Goal: Task Accomplishment & Management: Manage account settings

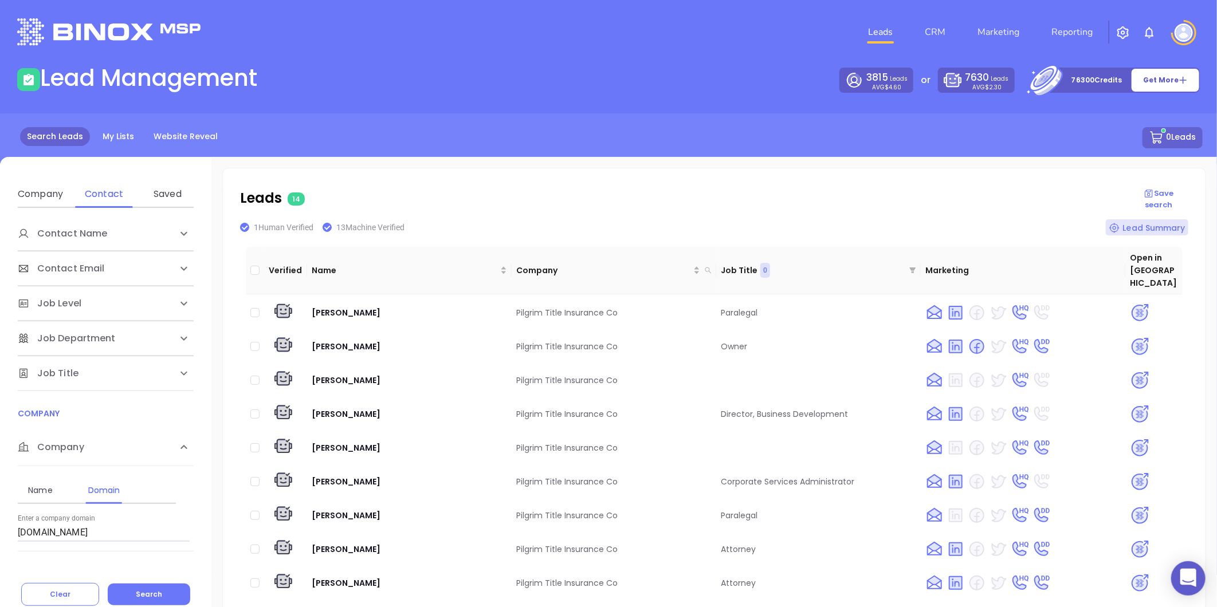
scroll to position [141, 0]
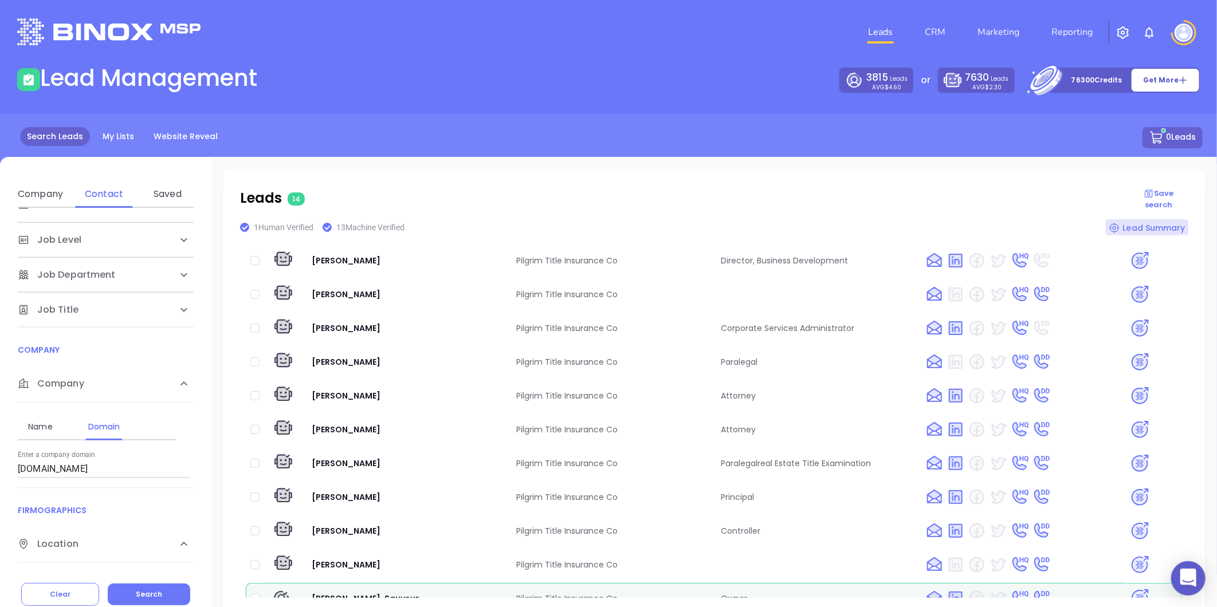
drag, startPoint x: 42, startPoint y: 479, endPoint x: 10, endPoint y: 488, distance: 33.5
click at [10, 488] on div "Contact Name First Name Last Name Contact Email Work or Personal Email Job Leve…" at bounding box center [105, 388] width 211 height 361
paste input "[DOMAIN_NAME]"
type input "[DOMAIN_NAME]"
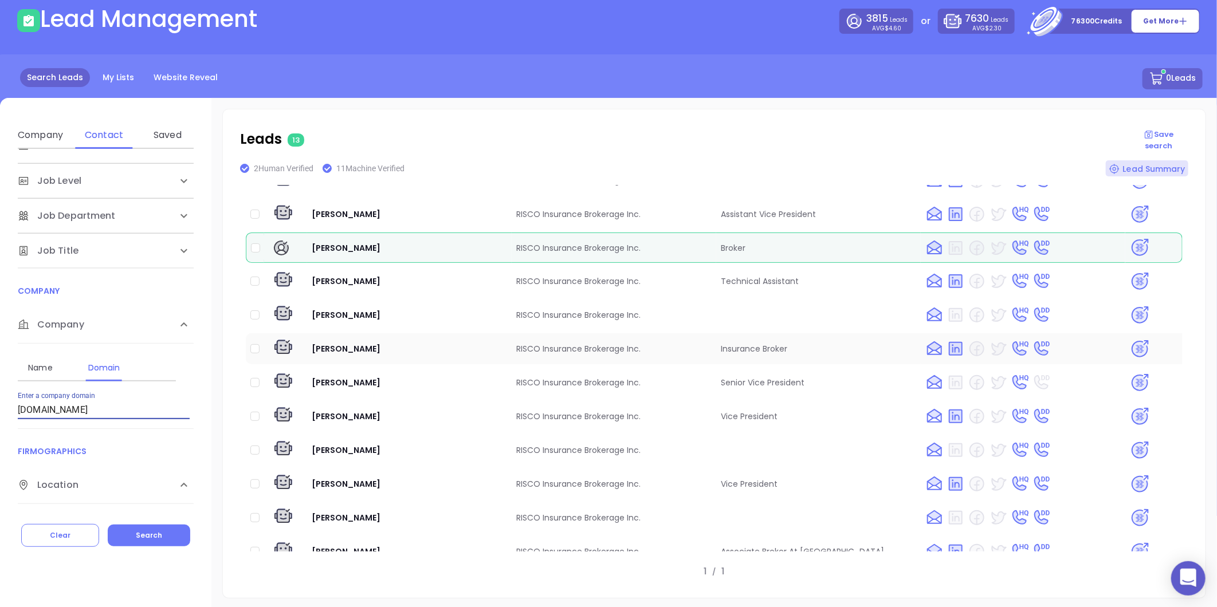
scroll to position [13, 0]
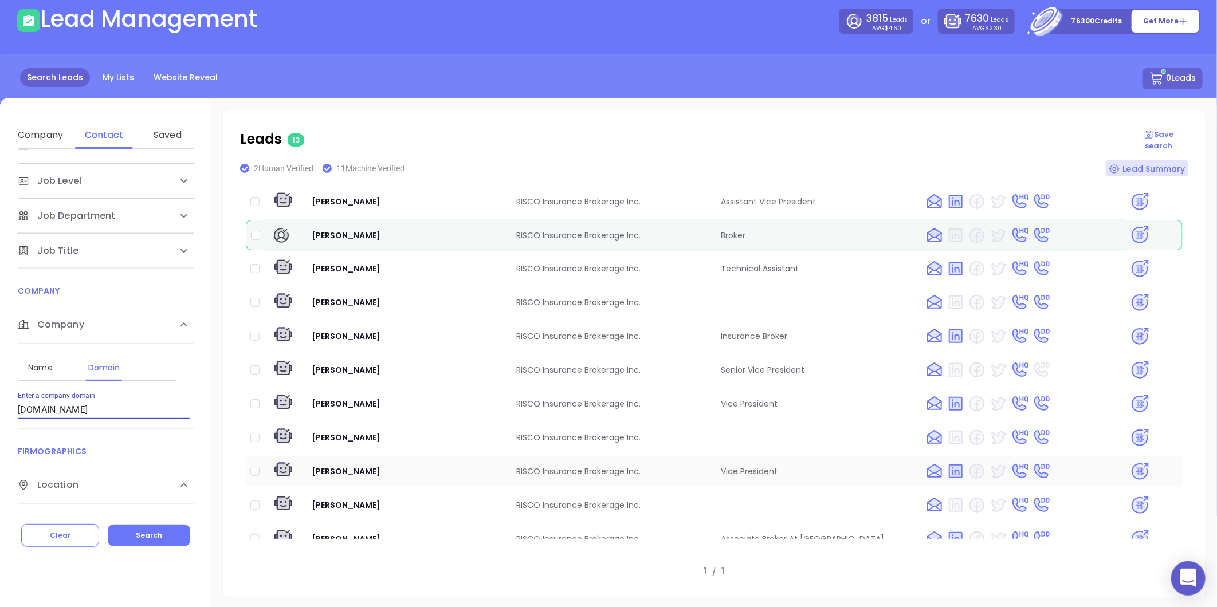
click at [1130, 462] on img at bounding box center [1140, 472] width 20 height 20
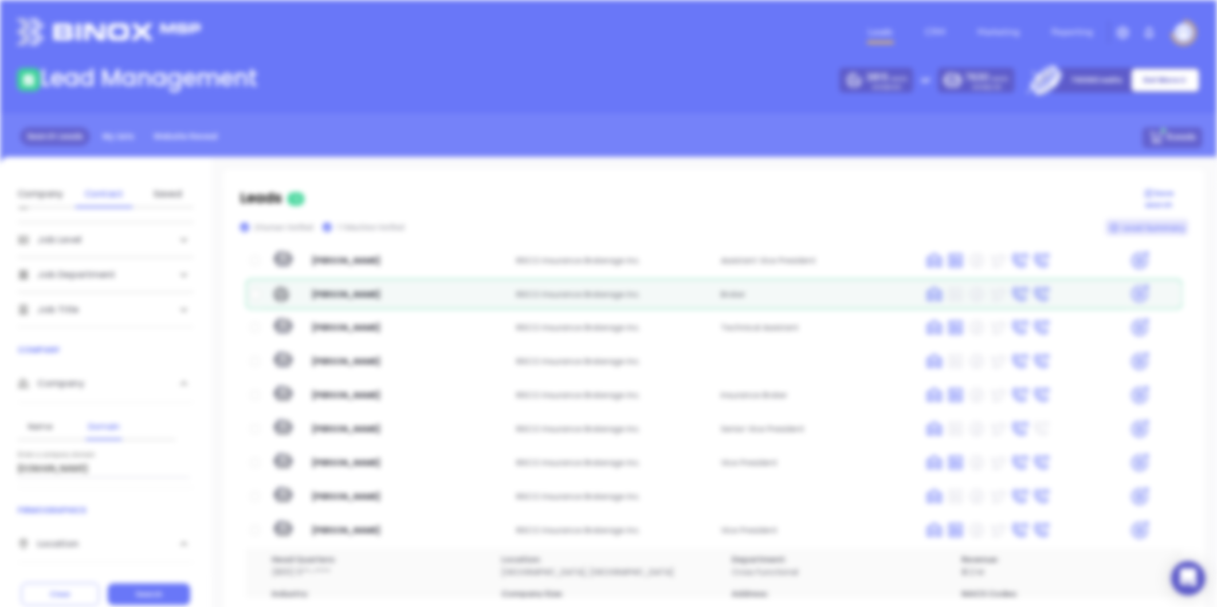
scroll to position [0, 0]
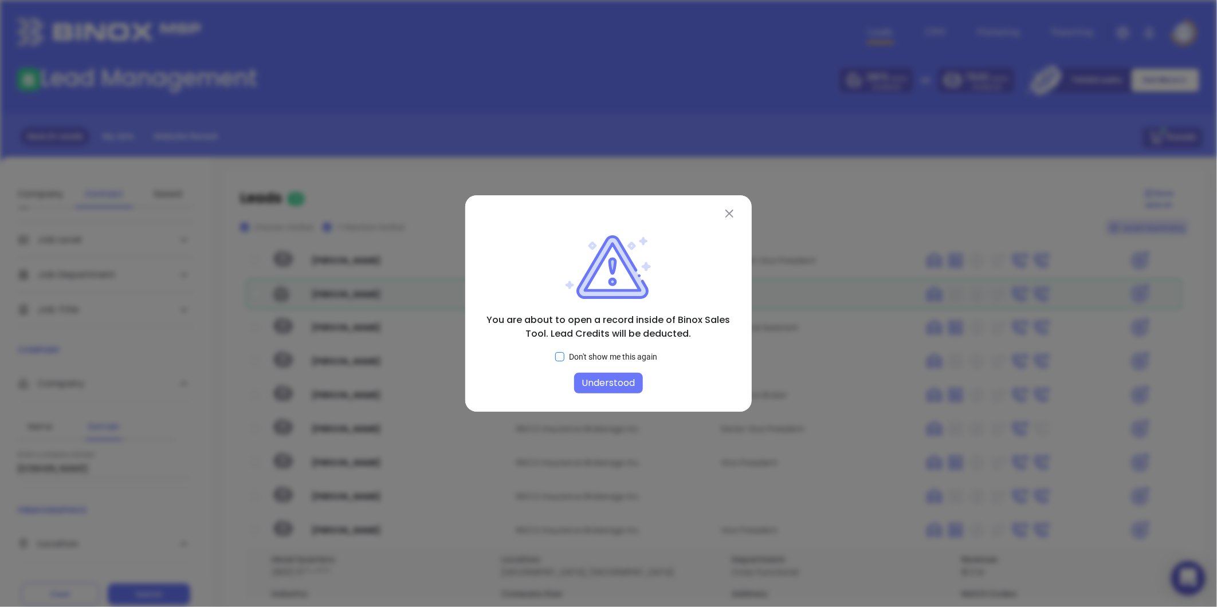
click at [566, 356] on span "Don't show me this again" at bounding box center [612, 357] width 97 height 13
click at [564, 356] on input "Don't show me this again" at bounding box center [559, 356] width 9 height 9
checkbox input "true"
click at [597, 374] on button "Understood" at bounding box center [608, 383] width 69 height 21
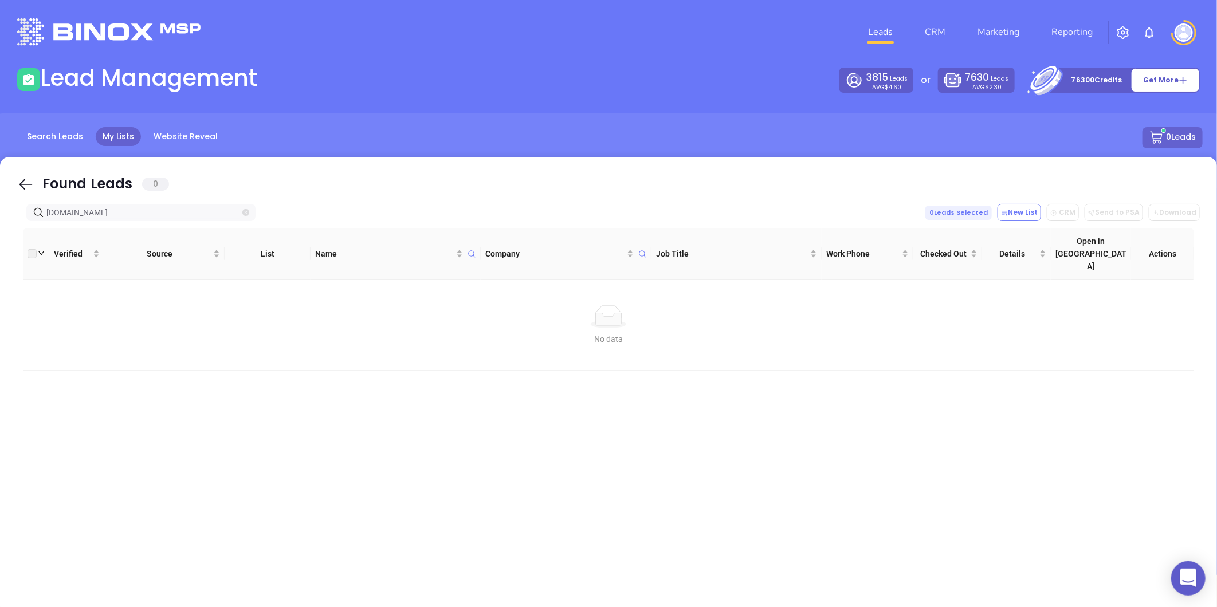
click at [244, 210] on icon "close-circle" at bounding box center [245, 212] width 7 height 7
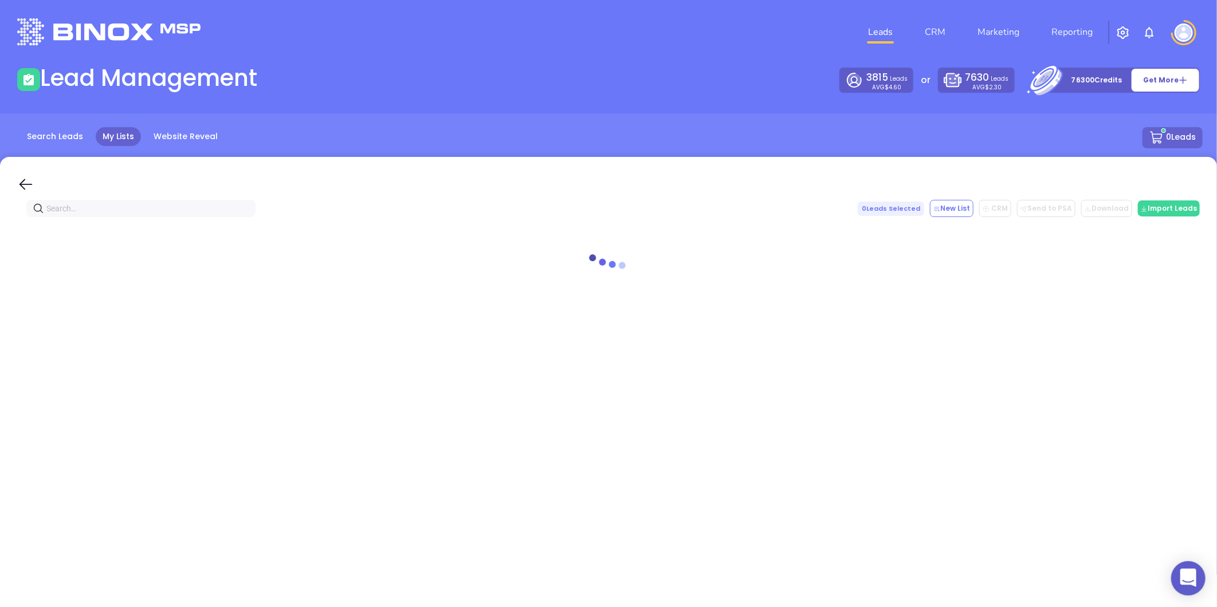
paste input "risco-inc.com"
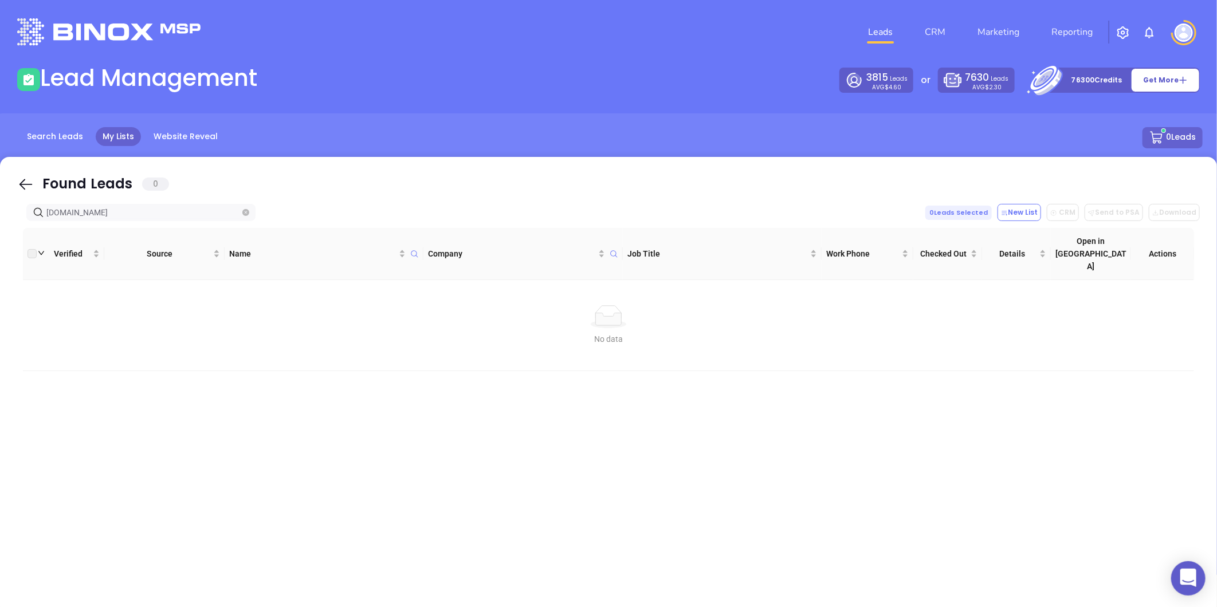
type input "risco-inc.com"
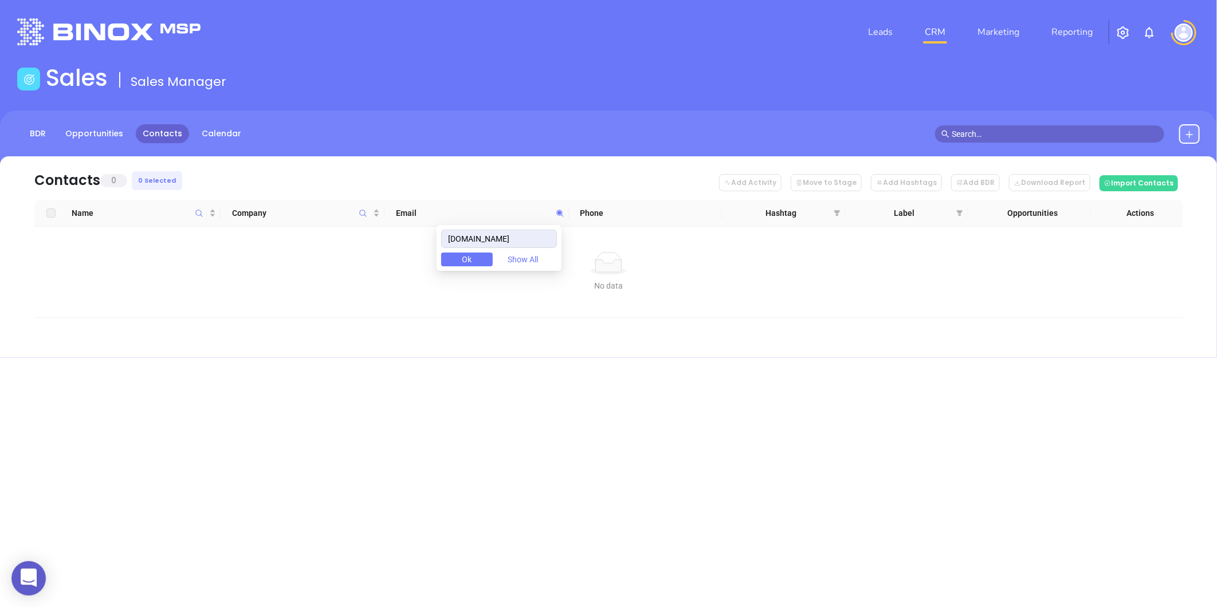
type input "risco-inc.com"
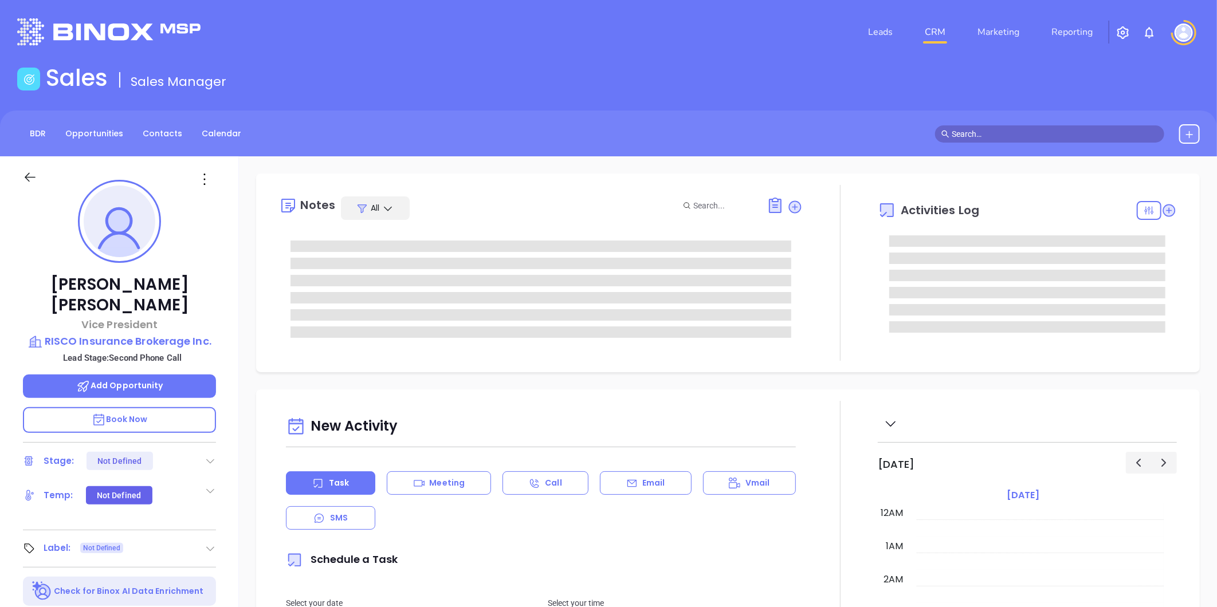
type input "[DATE]"
type input "[PERSON_NAME]"
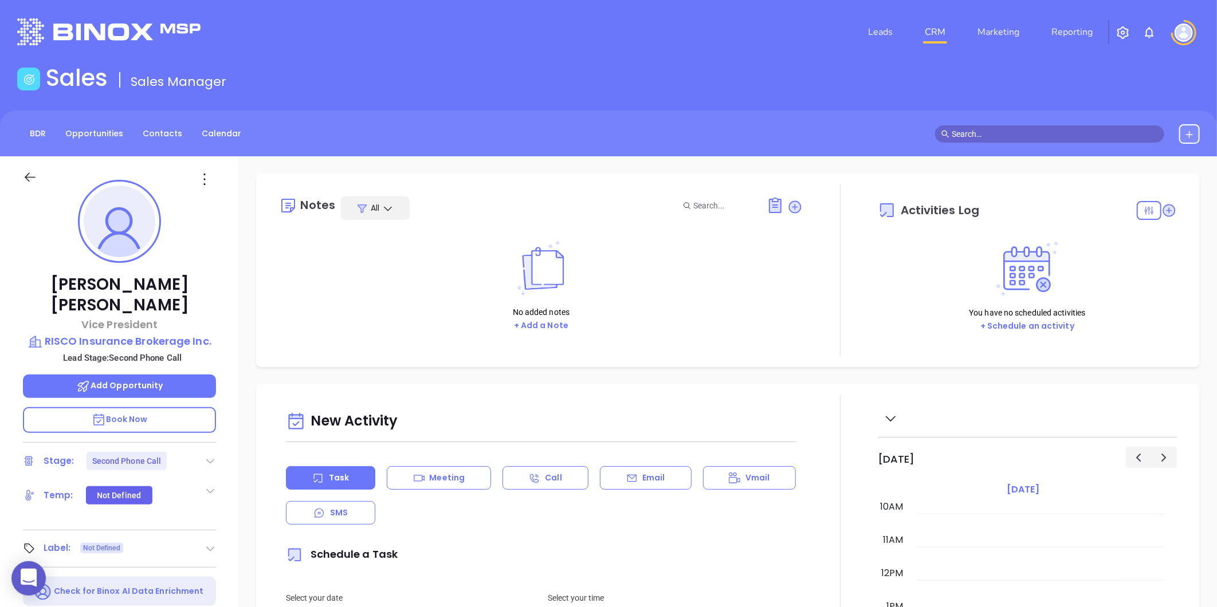
drag, startPoint x: 207, startPoint y: 442, endPoint x: 186, endPoint y: 441, distance: 21.2
click at [207, 456] on icon at bounding box center [210, 461] width 11 height 11
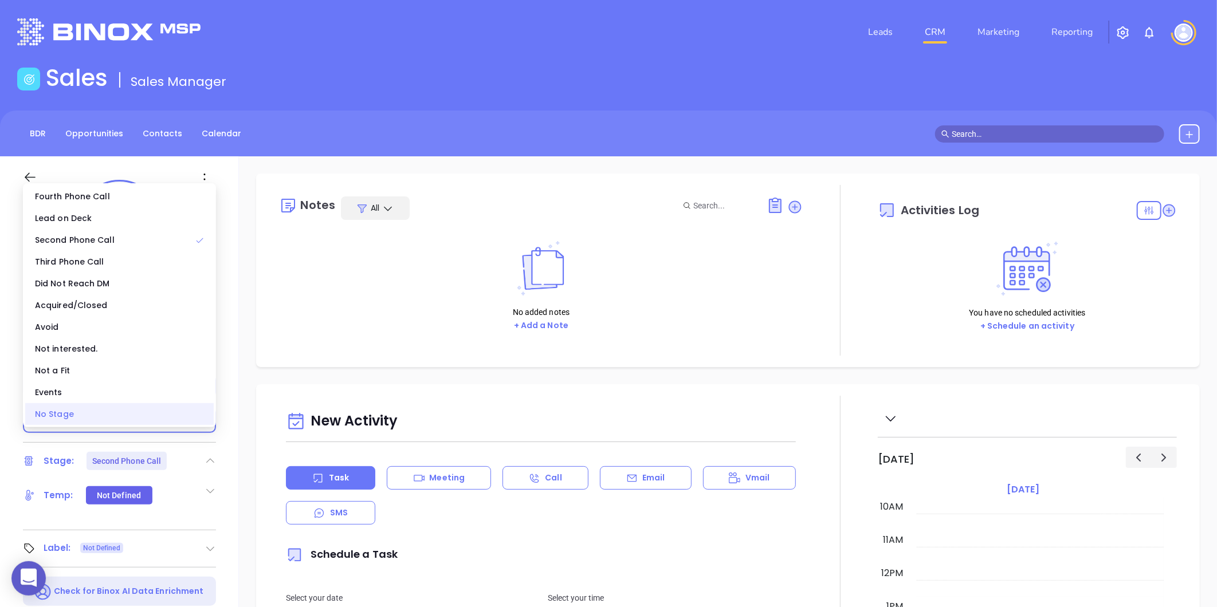
click at [118, 424] on div "No Stage" at bounding box center [119, 414] width 189 height 22
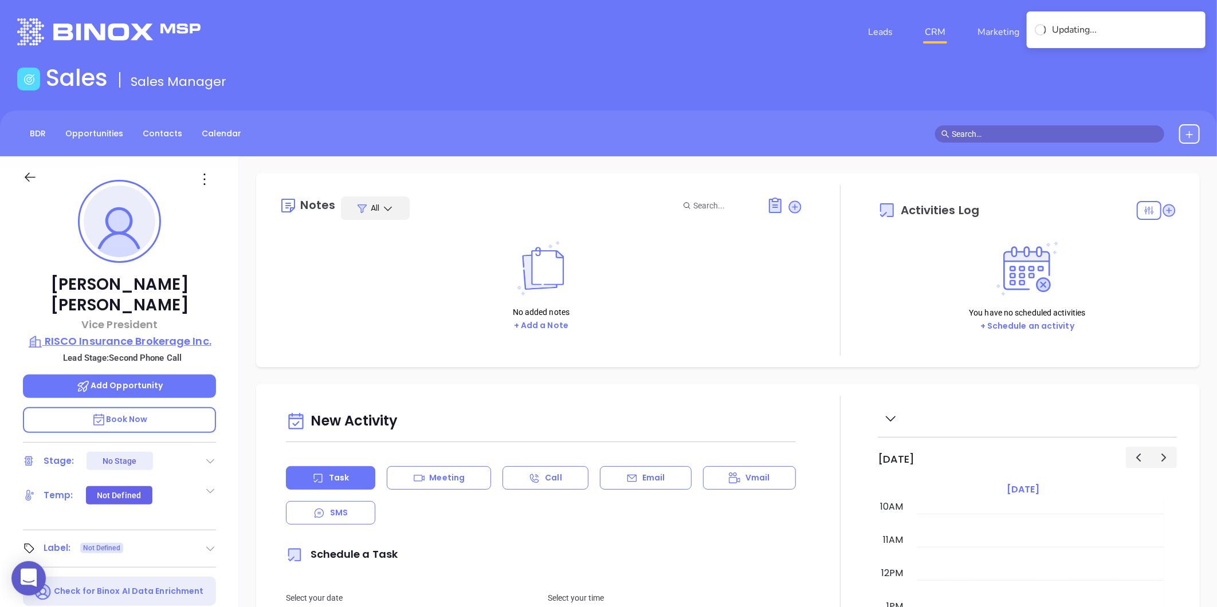
click at [151, 334] on p "RISCO Insurance Brokerage Inc." at bounding box center [119, 342] width 193 height 16
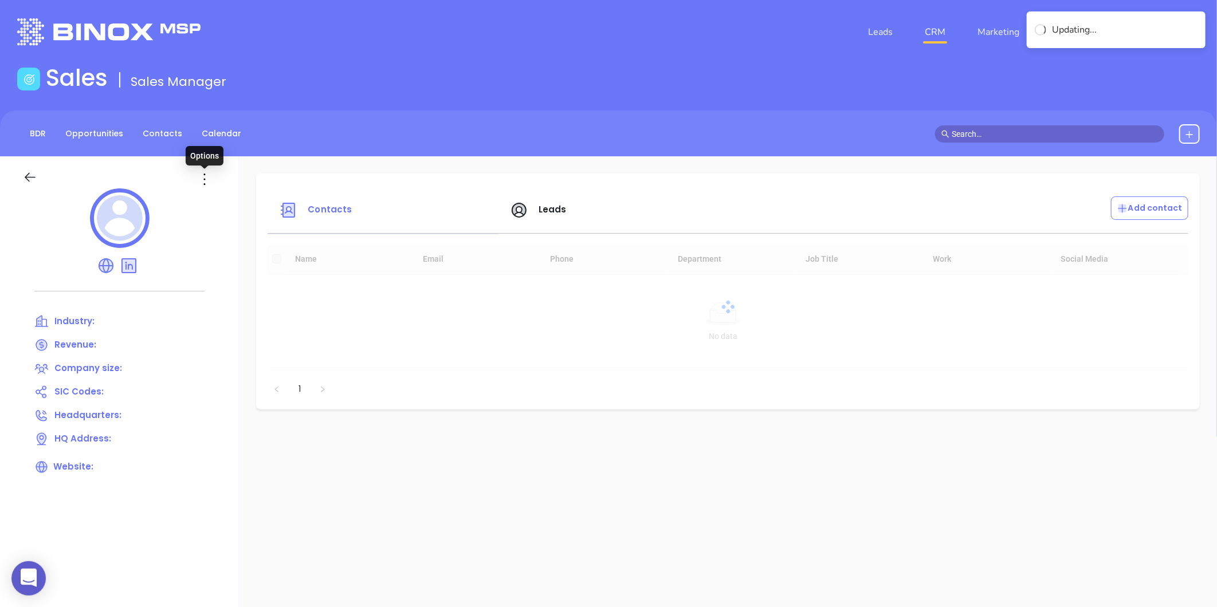
click at [199, 182] on icon at bounding box center [204, 179] width 18 height 18
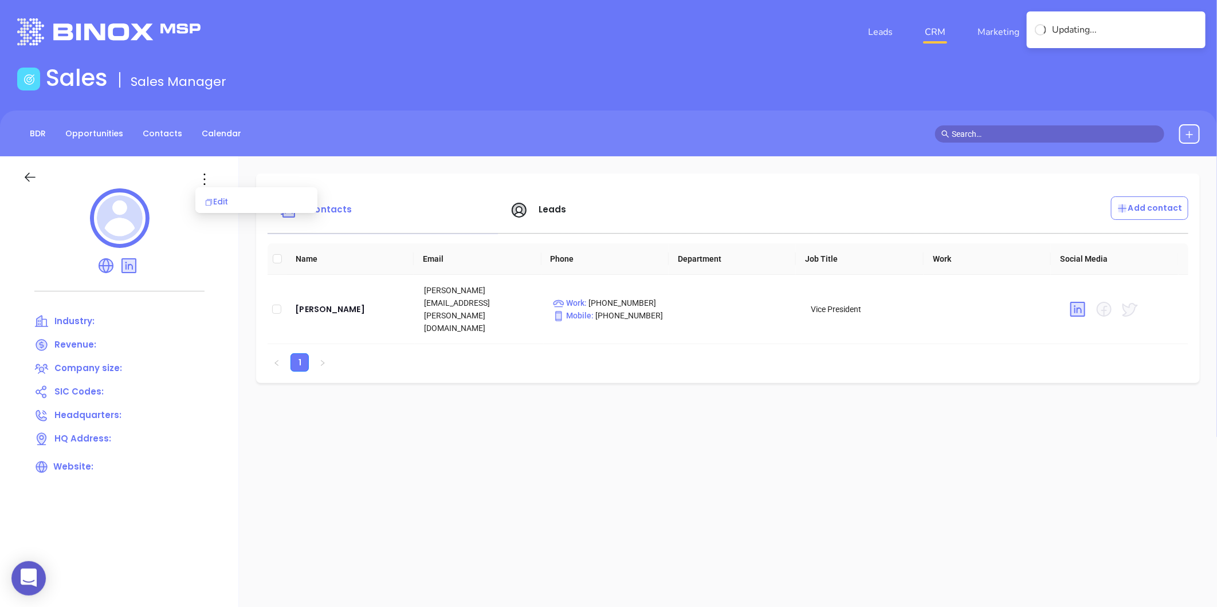
click at [222, 198] on div "Edit" at bounding box center [257, 201] width 104 height 13
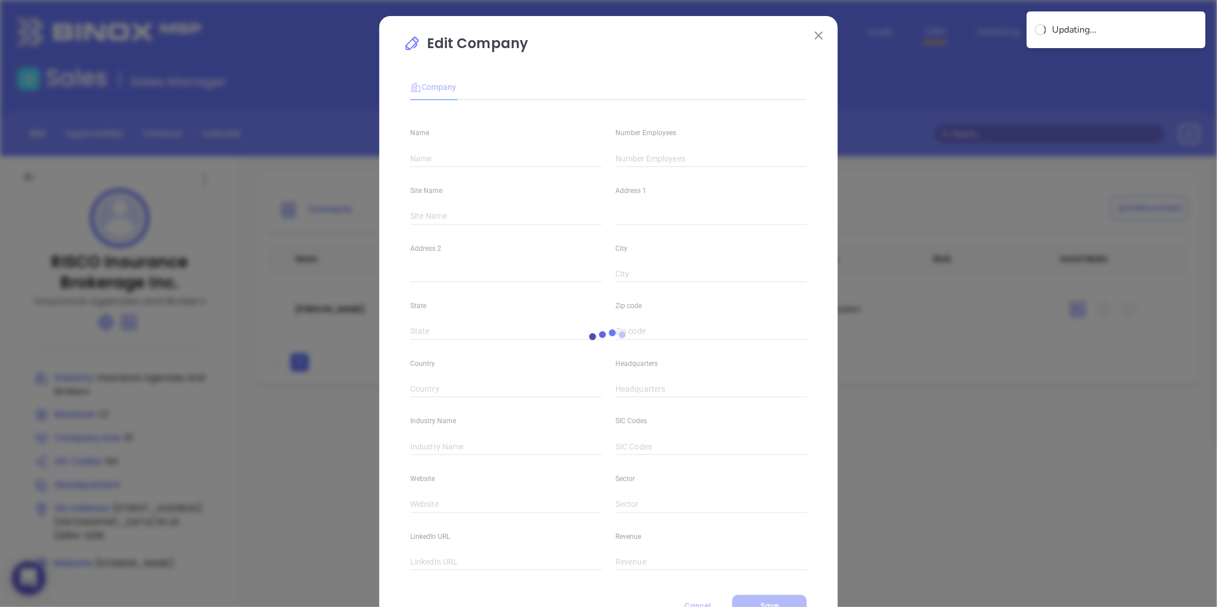
type input "RISCO Insurance Brokerage Inc."
type input "10"
type input "Insurance Agencies and Brokers"
type input "64"
type input "[DOMAIN_NAME]"
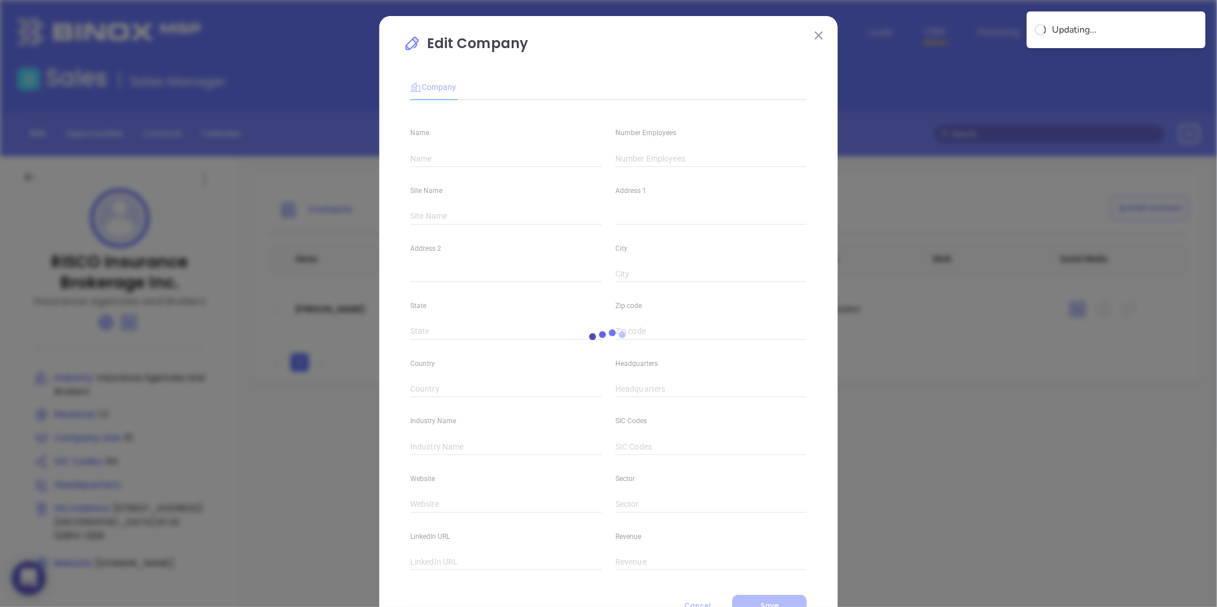
type input "Finance and Insurance"
type input "[DOMAIN_NAME][URL]"
type input "1.2"
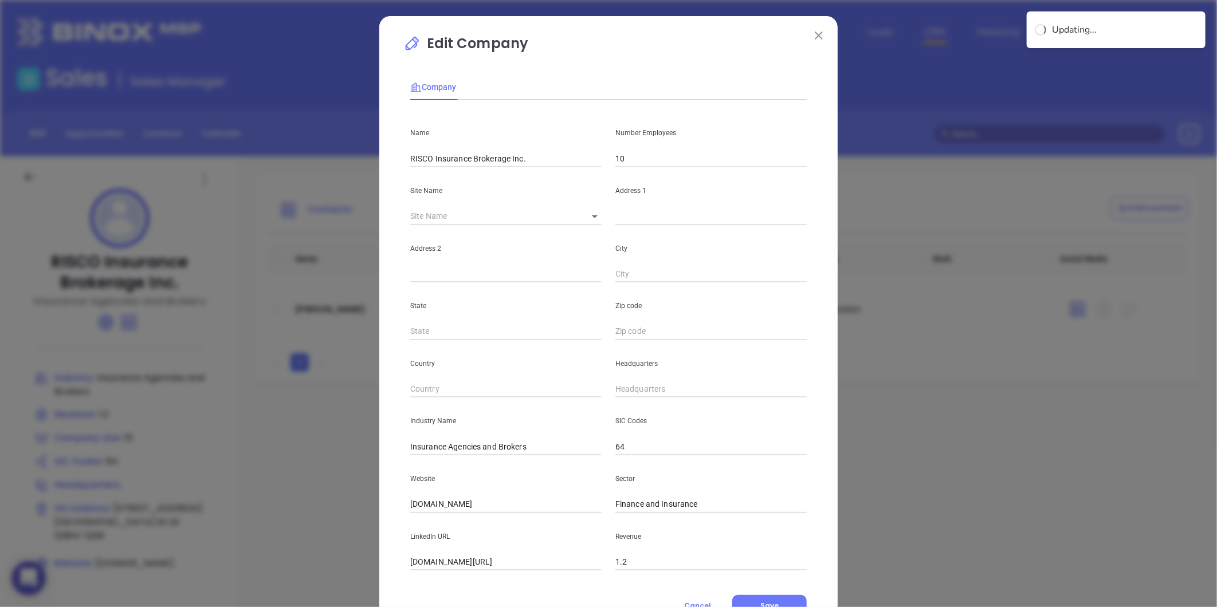
click at [587, 217] on body "0 Leads CRM Marketing Reporting Financial Leads Leads Sales Sales Manager BDR O…" at bounding box center [608, 303] width 1217 height 607
click at [596, 221] on li "[GEOGRAPHIC_DATA]" at bounding box center [627, 217] width 107 height 21
type input "[GEOGRAPHIC_DATA]"
type input "[STREET_ADDRESS]"
type input "[GEOGRAPHIC_DATA]"
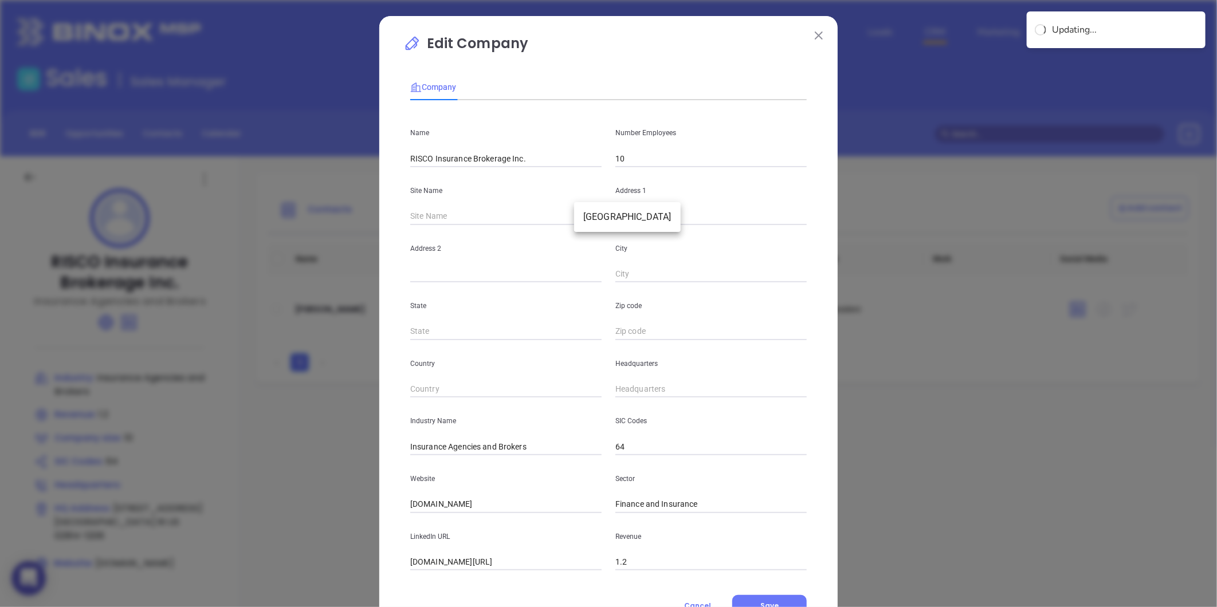
type input "RI"
type input "02914-1206"
type input "US"
type input "125724"
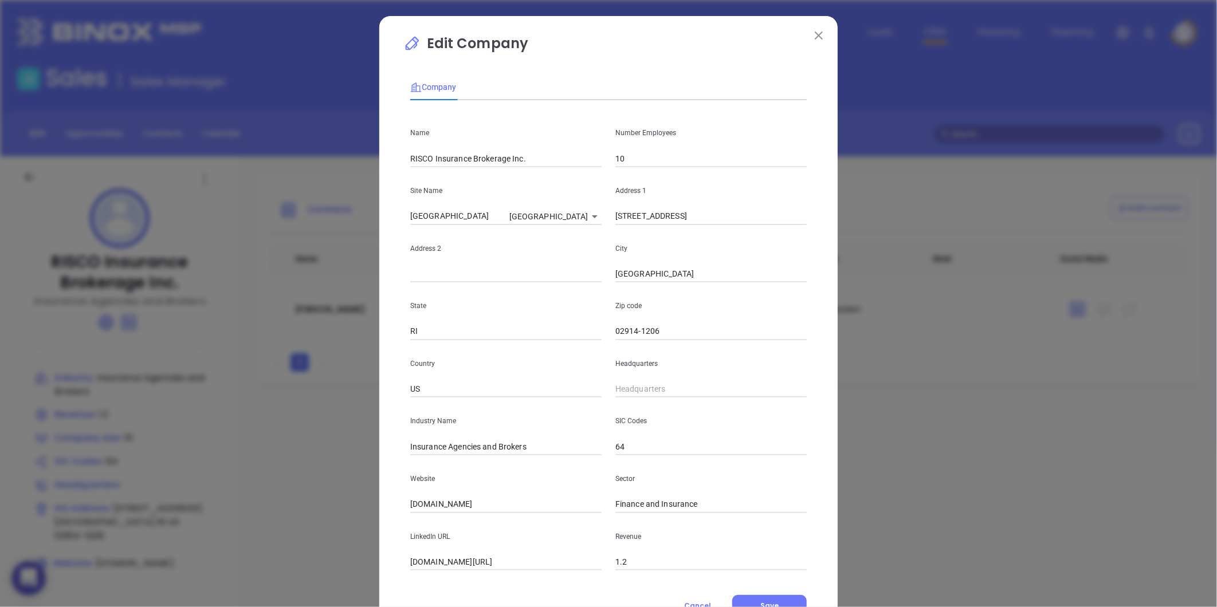
click at [659, 331] on input "02914-1206" at bounding box center [710, 331] width 191 height 17
type input "02914"
click at [632, 164] on input "10" at bounding box center [710, 158] width 191 height 17
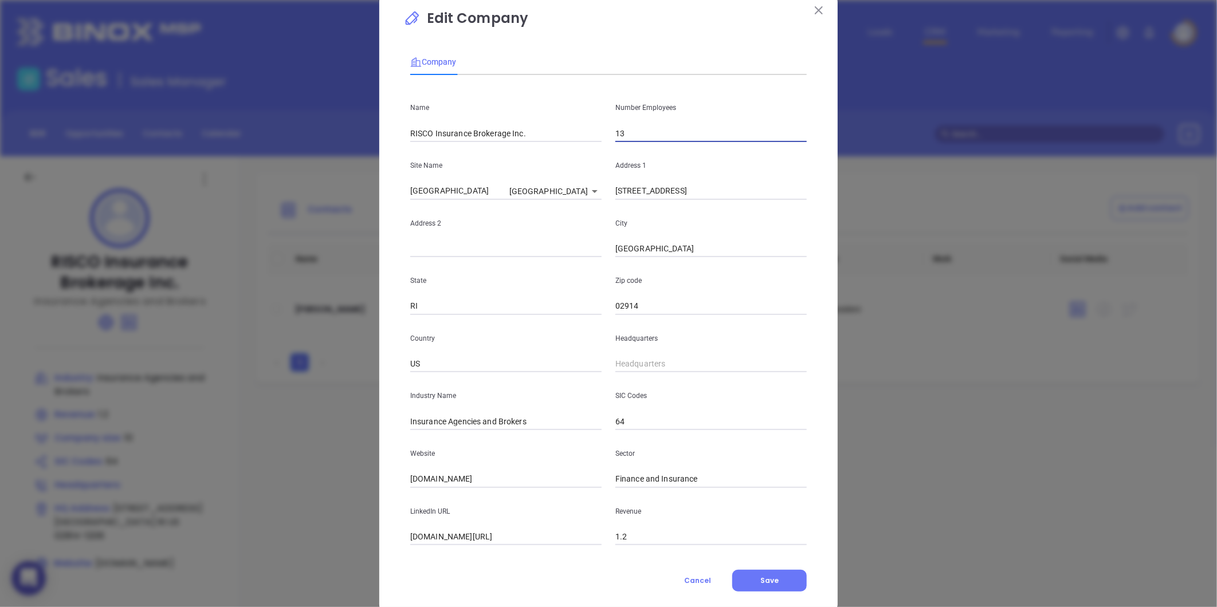
scroll to position [50, 0]
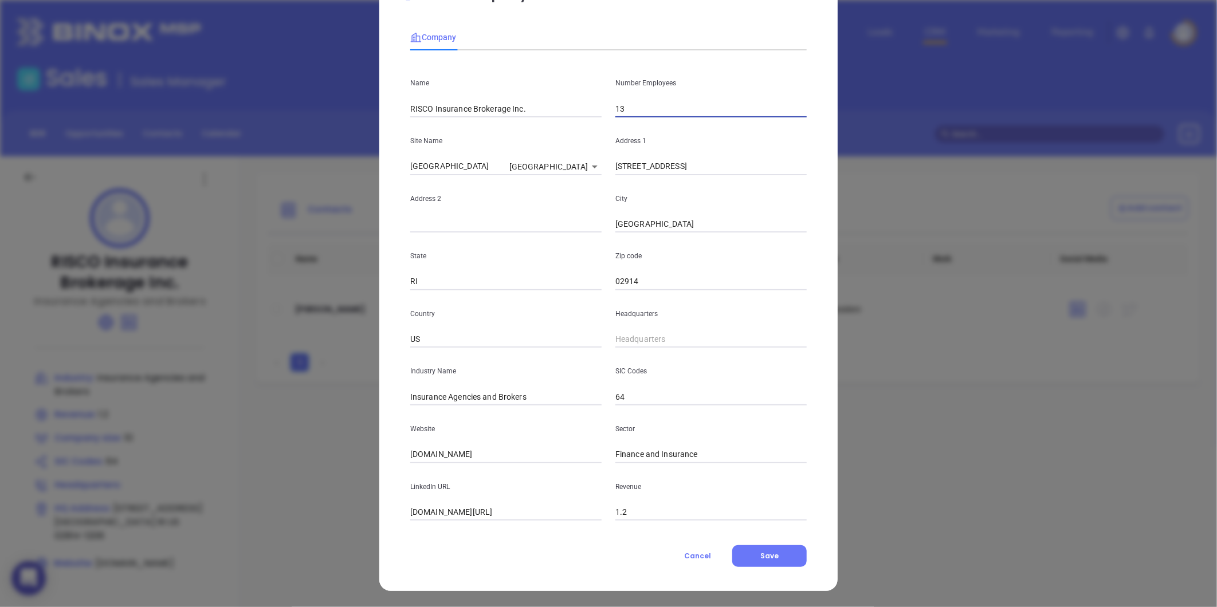
type input "13"
drag, startPoint x: 534, startPoint y: 390, endPoint x: 441, endPoint y: 421, distance: 97.3
click at [441, 421] on div "Name RISCO Insurance Brokerage Inc. Number Employees 13 Site Name [GEOGRAPHIC_D…" at bounding box center [608, 290] width 397 height 461
type input "Insurance"
click at [413, 445] on div "Website [DOMAIN_NAME]" at bounding box center [505, 435] width 205 height 58
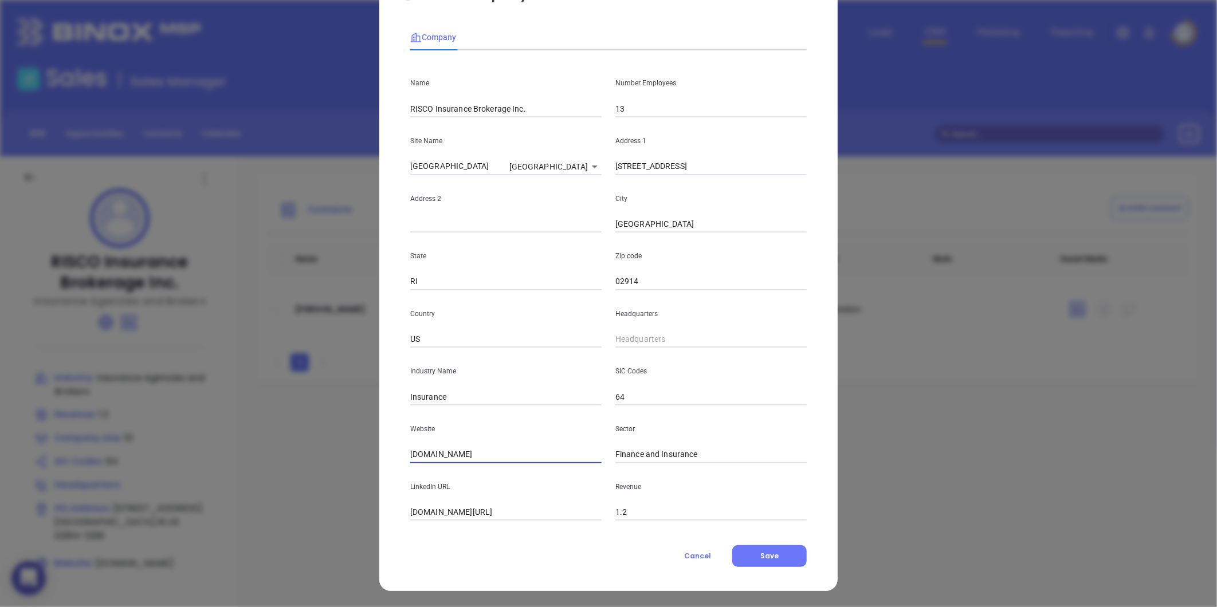
drag, startPoint x: 462, startPoint y: 449, endPoint x: 362, endPoint y: 473, distance: 103.1
click at [367, 468] on div "Edit Company Company Name RISCO Insurance Brokerage Inc. Number Employees 13 Si…" at bounding box center [608, 303] width 1217 height 607
paste input "[URL][DOMAIN_NAME]"
type input "[URL][DOMAIN_NAME]"
click at [749, 552] on button "Save" at bounding box center [769, 557] width 75 height 22
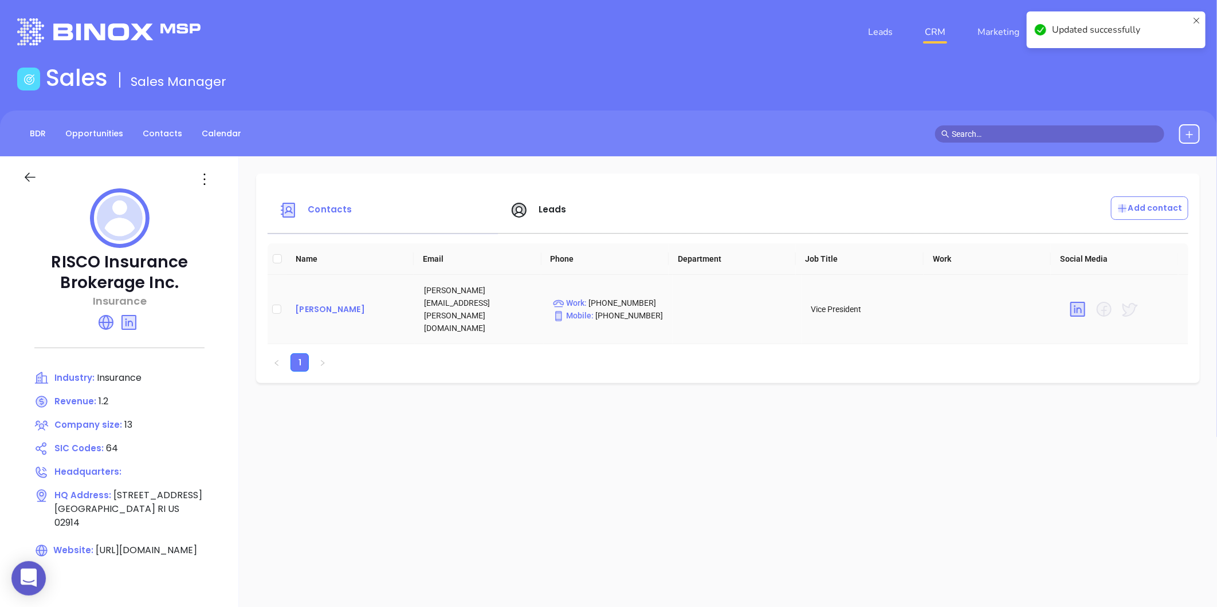
click at [324, 303] on div "[PERSON_NAME]" at bounding box center [350, 310] width 111 height 14
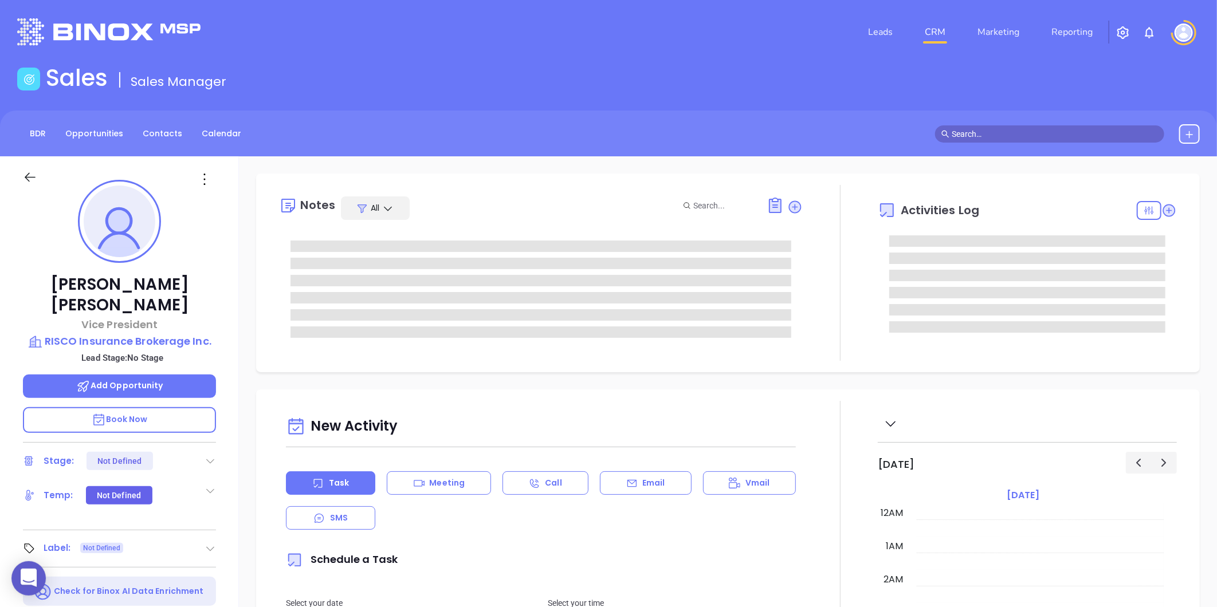
scroll to position [333, 0]
click at [210, 543] on icon at bounding box center [210, 548] width 11 height 11
type input "[PERSON_NAME]"
click at [154, 572] on div "Prospect" at bounding box center [160, 581] width 33 height 18
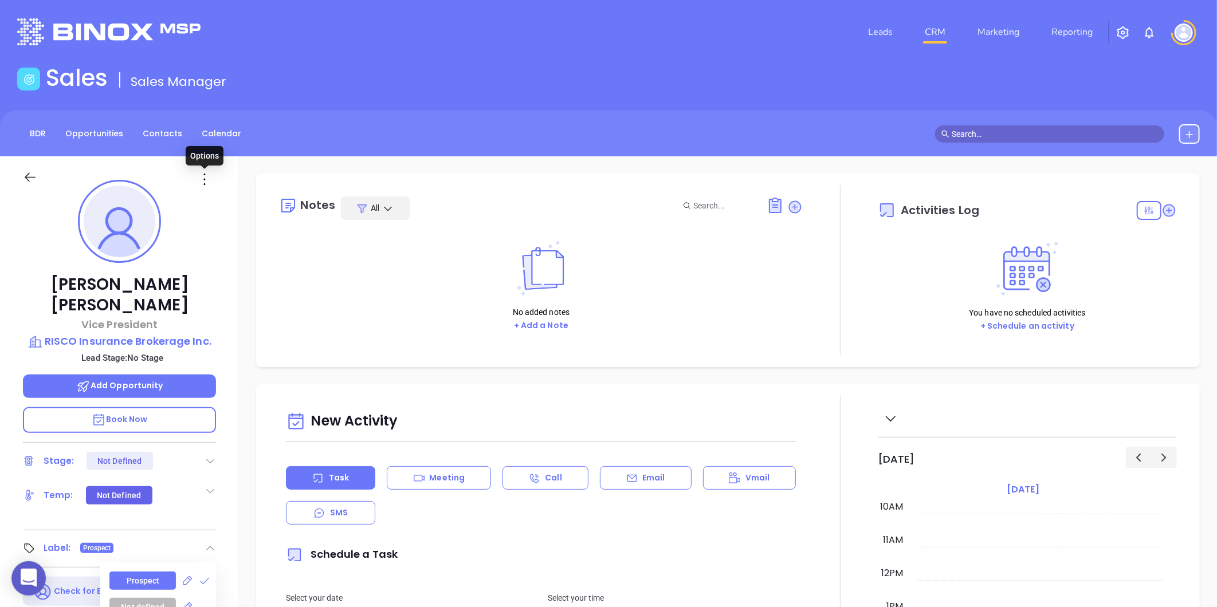
click at [209, 178] on icon at bounding box center [204, 179] width 18 height 18
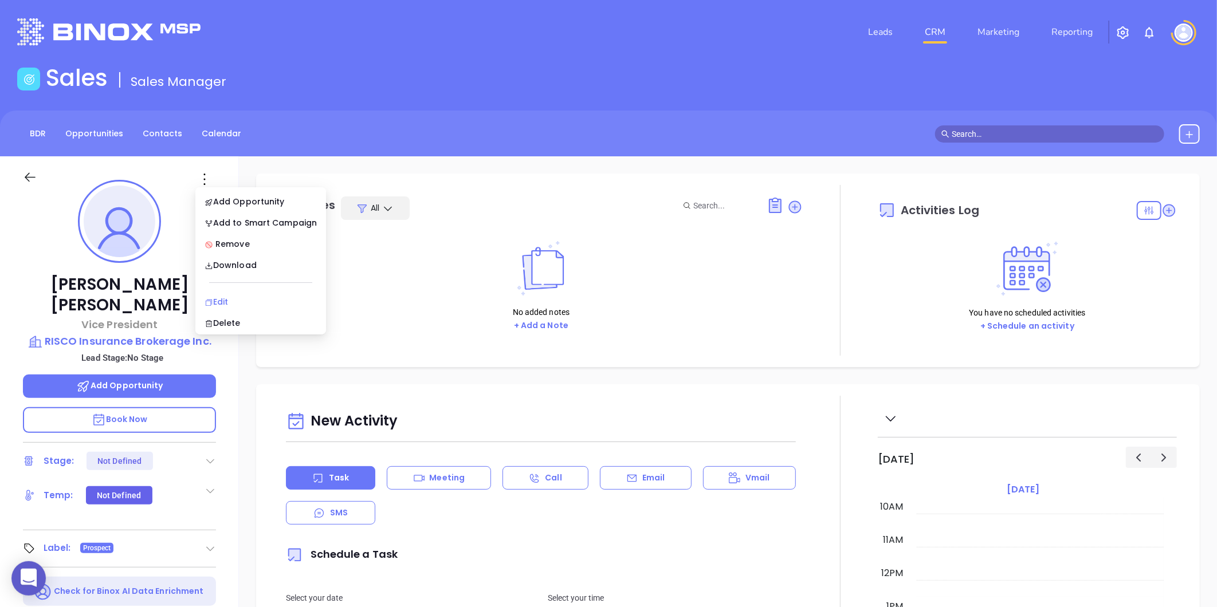
click at [227, 299] on div "Edit" at bounding box center [261, 302] width 112 height 13
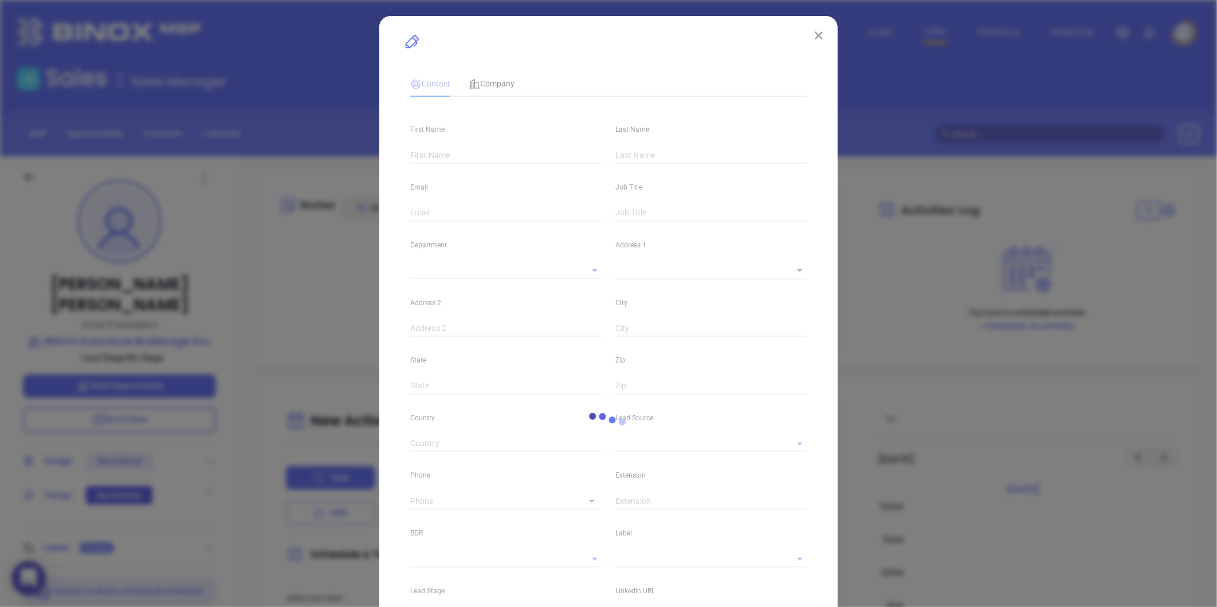
type input "[PERSON_NAME]"
type input "[PERSON_NAME][EMAIL_ADDRESS][PERSON_NAME][DOMAIN_NAME]"
type input "Vice President"
type input "1"
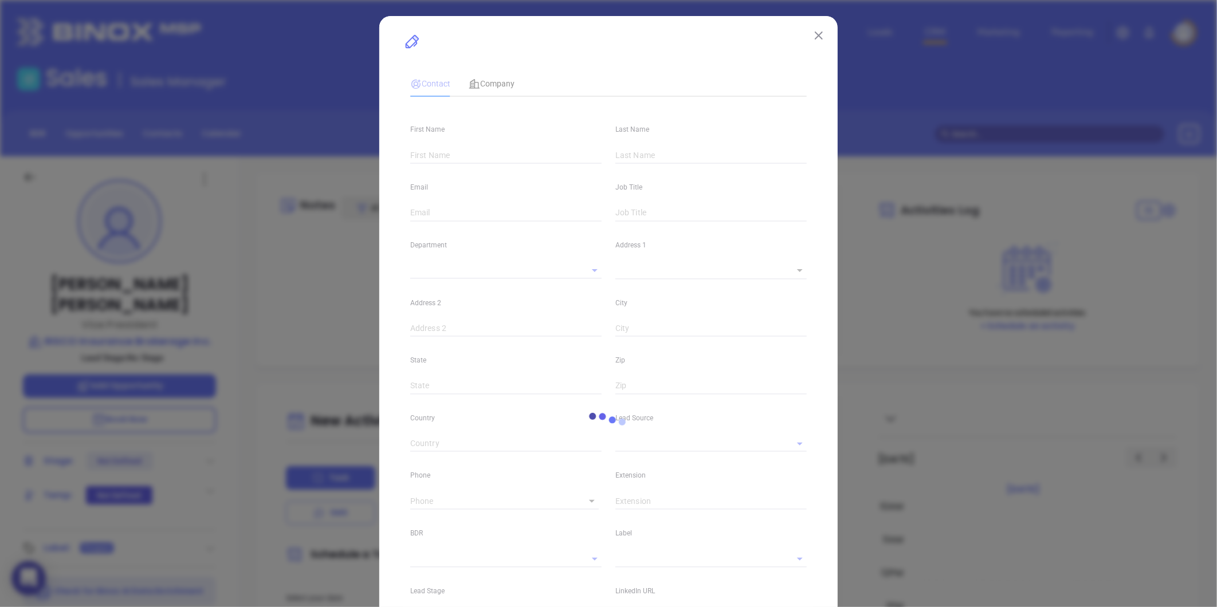
type input "[DOMAIN_NAME][URL][PERSON_NAME]"
type input "Marketing"
type input "Website Reveal"
type input "undefined undefined"
type input "[PHONE_NUMBER]"
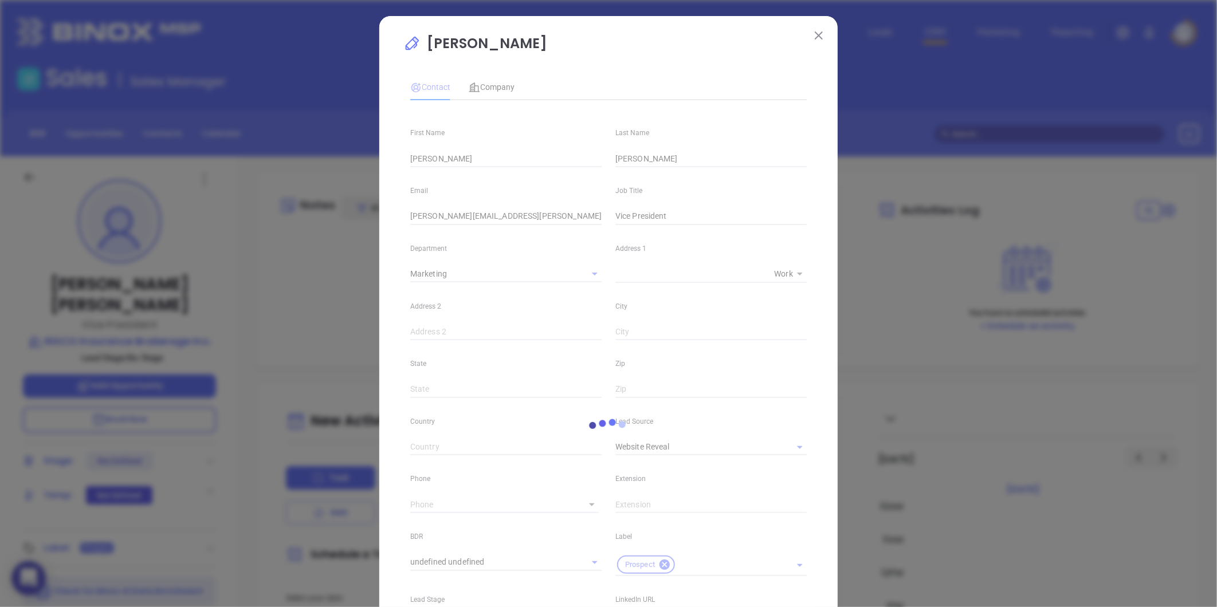
type input "1"
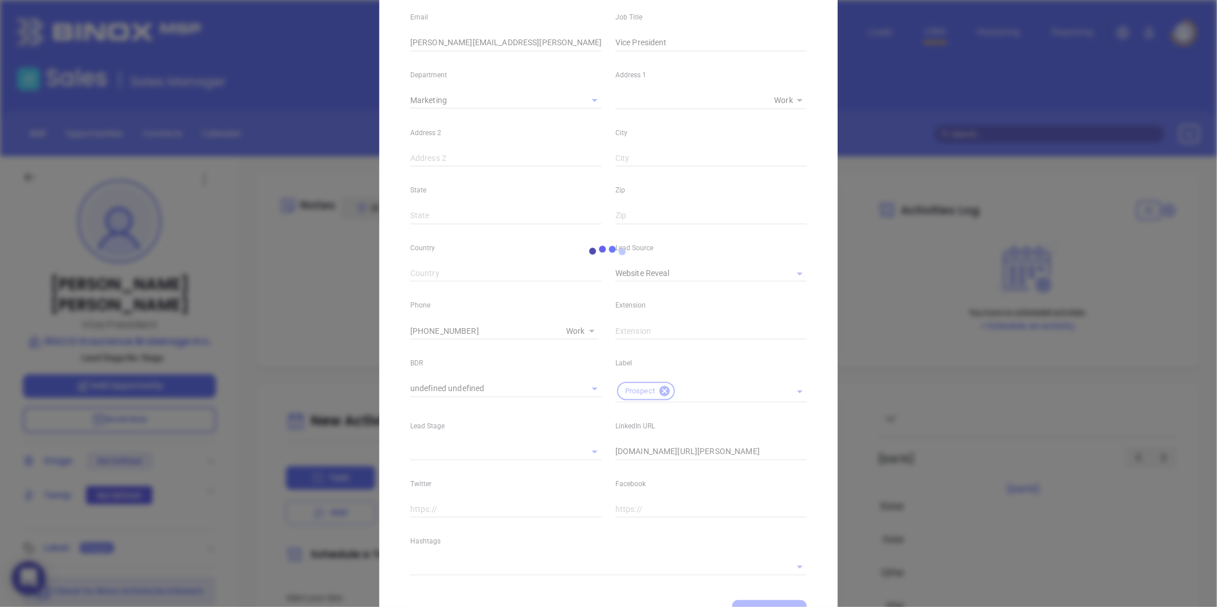
scroll to position [228, 0]
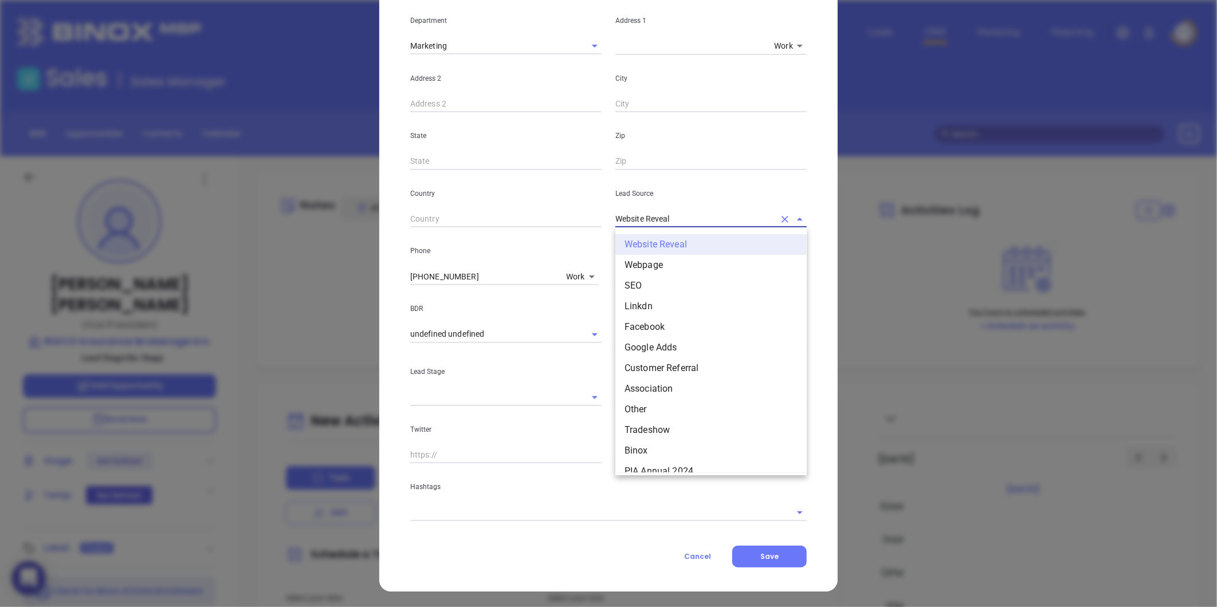
drag, startPoint x: 671, startPoint y: 215, endPoint x: 571, endPoint y: 234, distance: 102.1
click at [571, 234] on div "First Name [PERSON_NAME] Last Name [PERSON_NAME] Email [PERSON_NAME][EMAIL_ADDR…" at bounding box center [608, 201] width 397 height 640
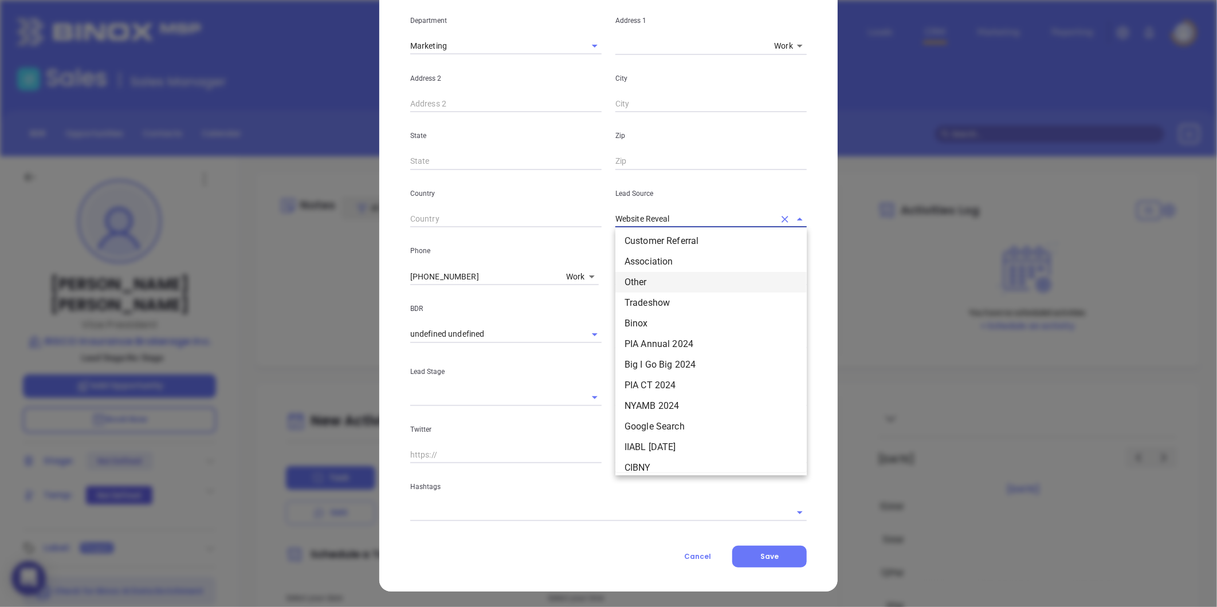
click at [633, 291] on li "Other" at bounding box center [710, 282] width 191 height 21
type input "Other"
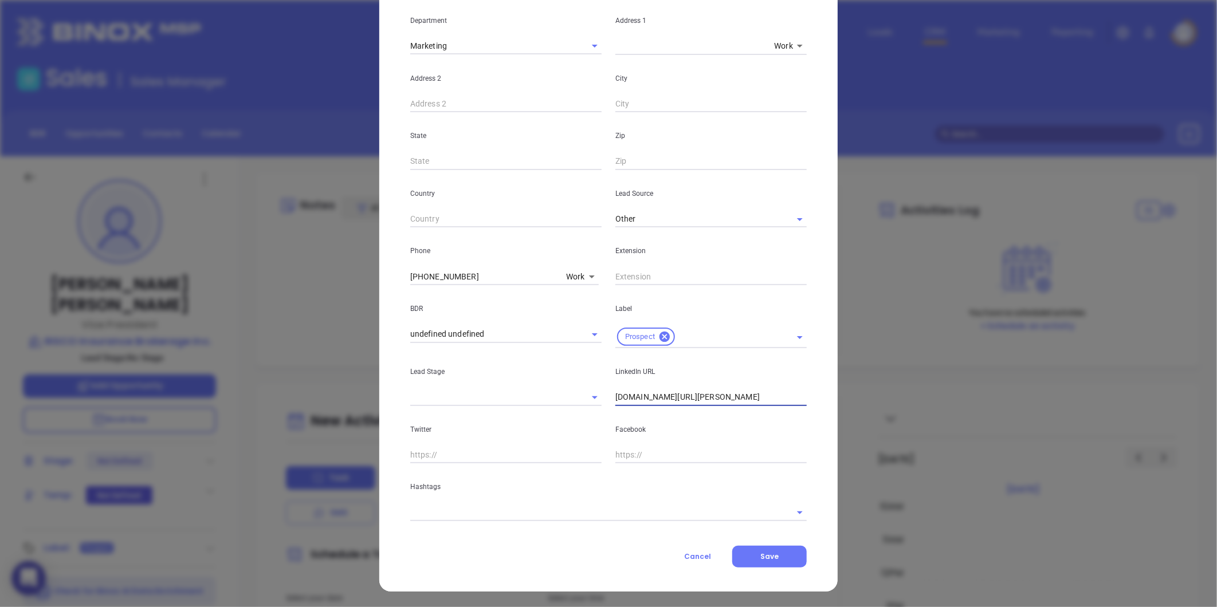
click at [615, 398] on input "[DOMAIN_NAME][URL][PERSON_NAME]" at bounding box center [710, 397] width 191 height 17
type input "[DOMAIN_NAME][URL][PERSON_NAME]"
click at [491, 504] on body "0 Leads CRM Marketing Reporting Financial Leads Leads Sales Sales Manager BDR O…" at bounding box center [608, 303] width 1217 height 607
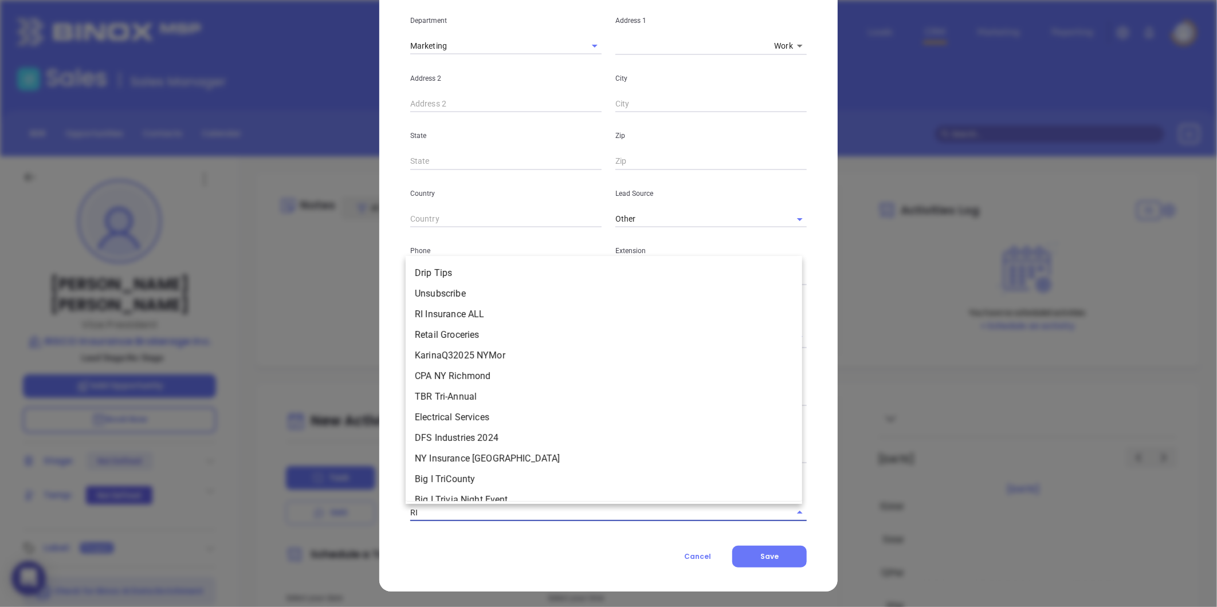
type input "RI I"
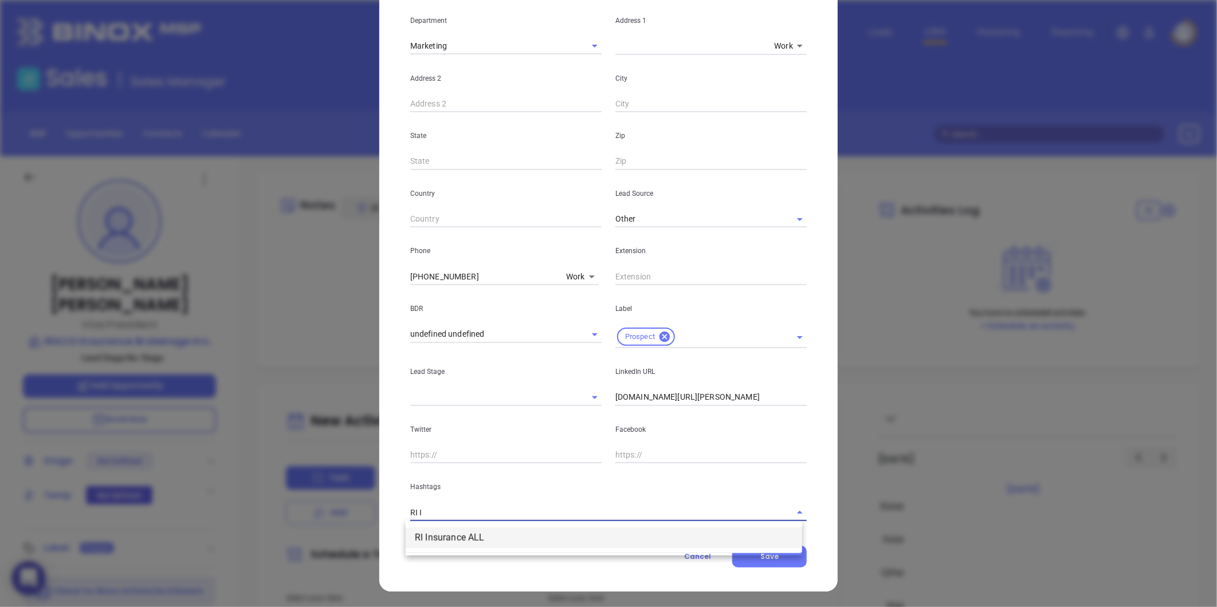
click at [474, 547] on li "RI Insurance ALL" at bounding box center [604, 538] width 397 height 21
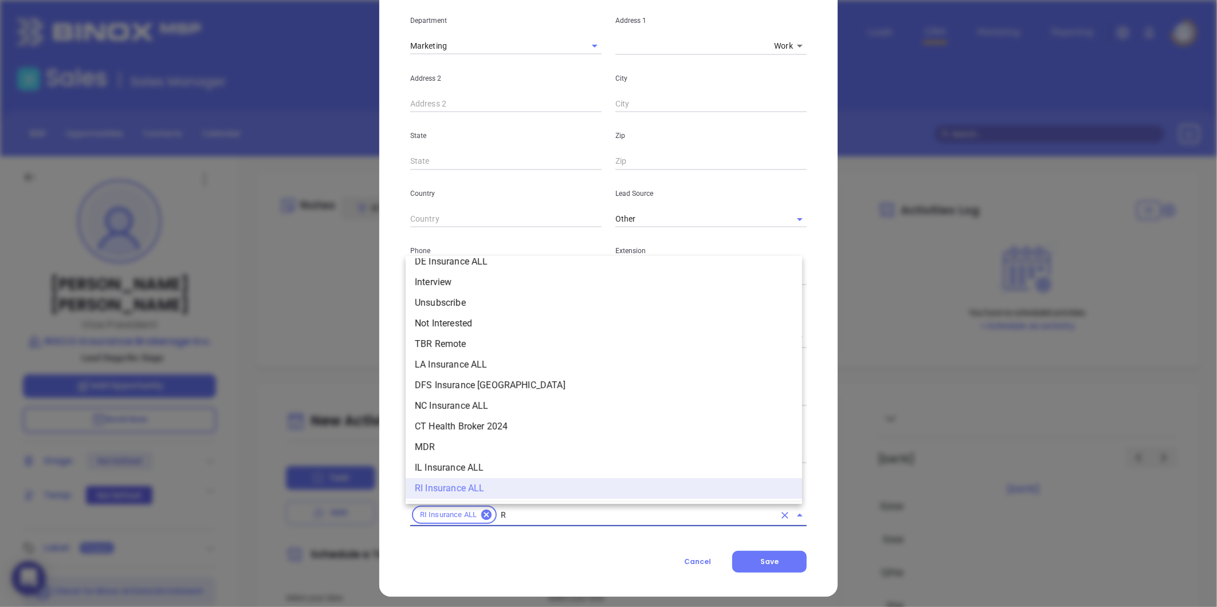
type input "RI"
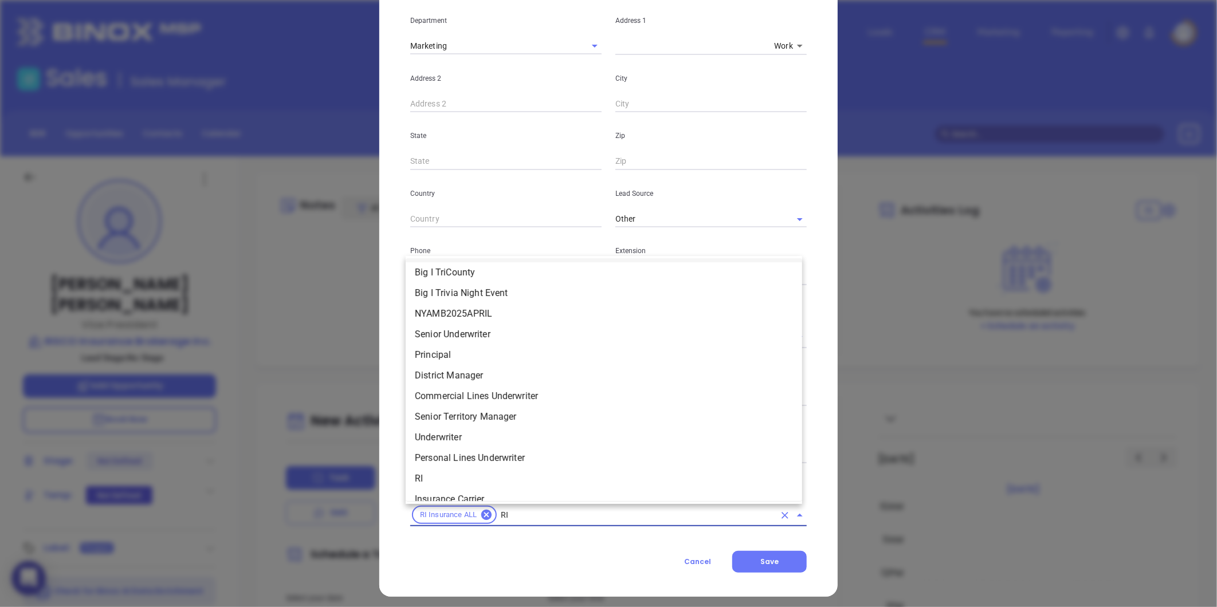
scroll to position [303, 0]
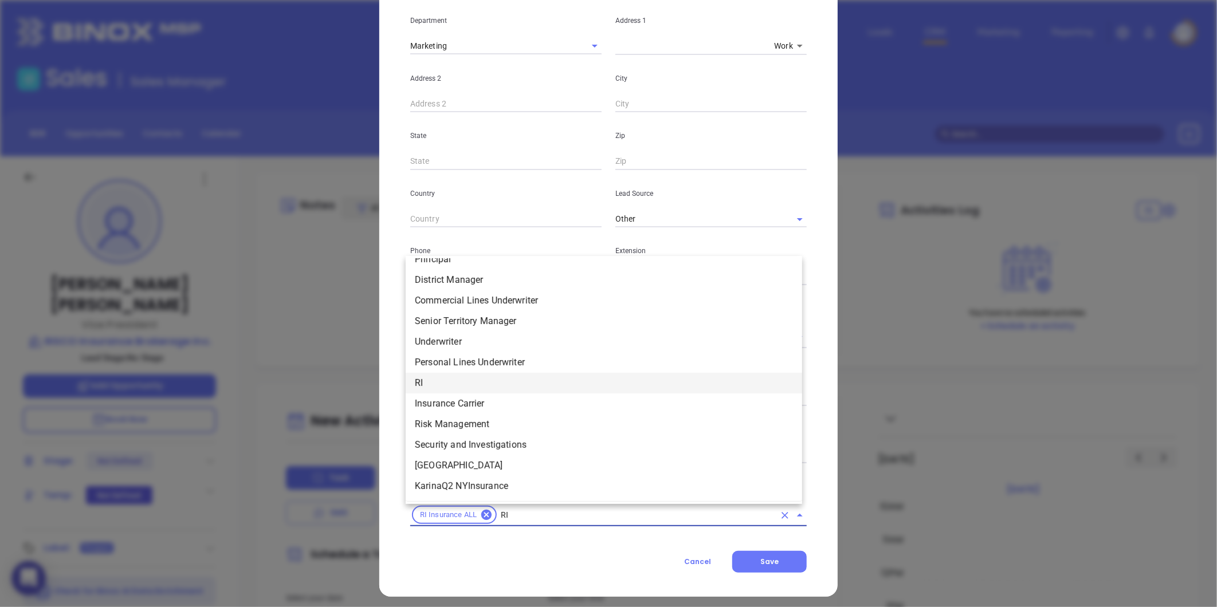
click at [425, 383] on li "RI" at bounding box center [604, 383] width 397 height 21
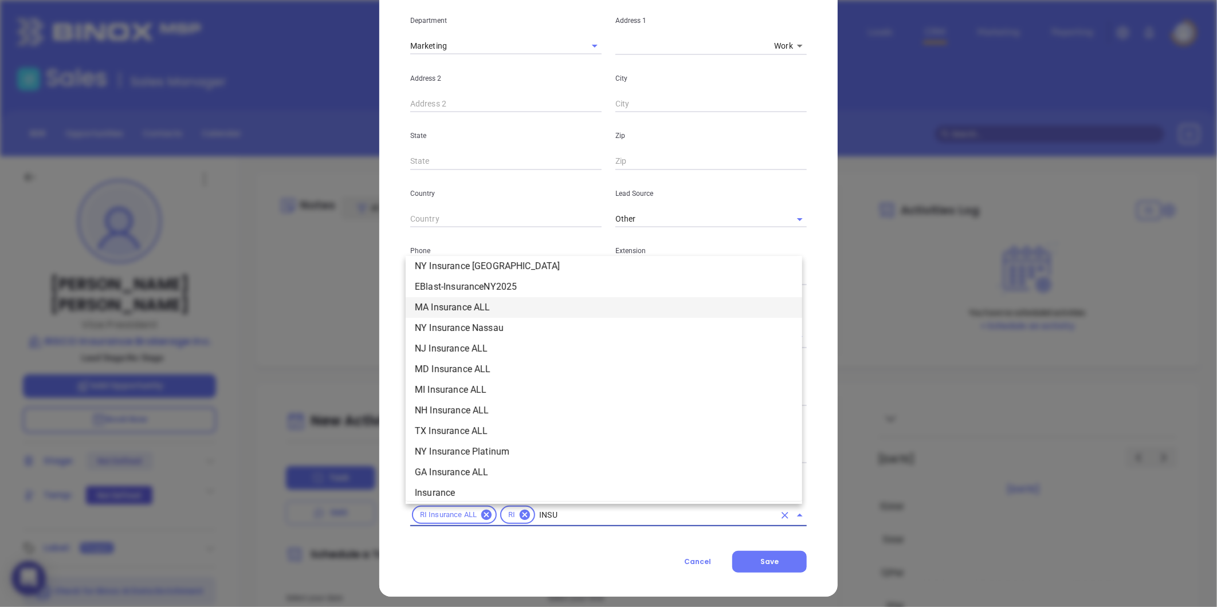
scroll to position [172, 0]
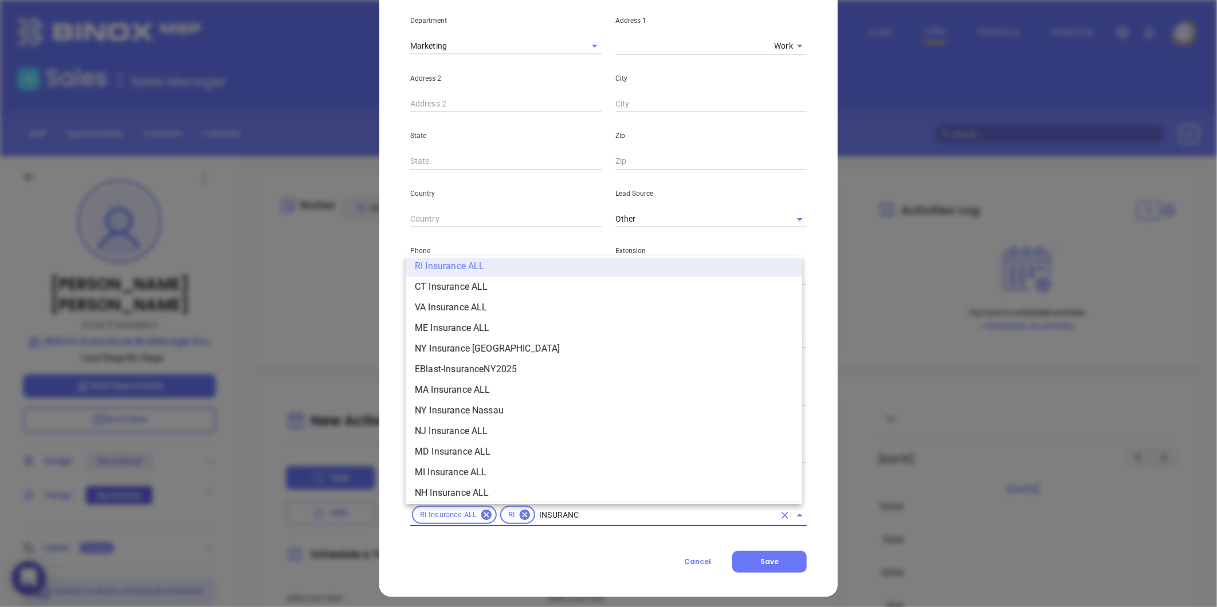
type input "INSURANCE"
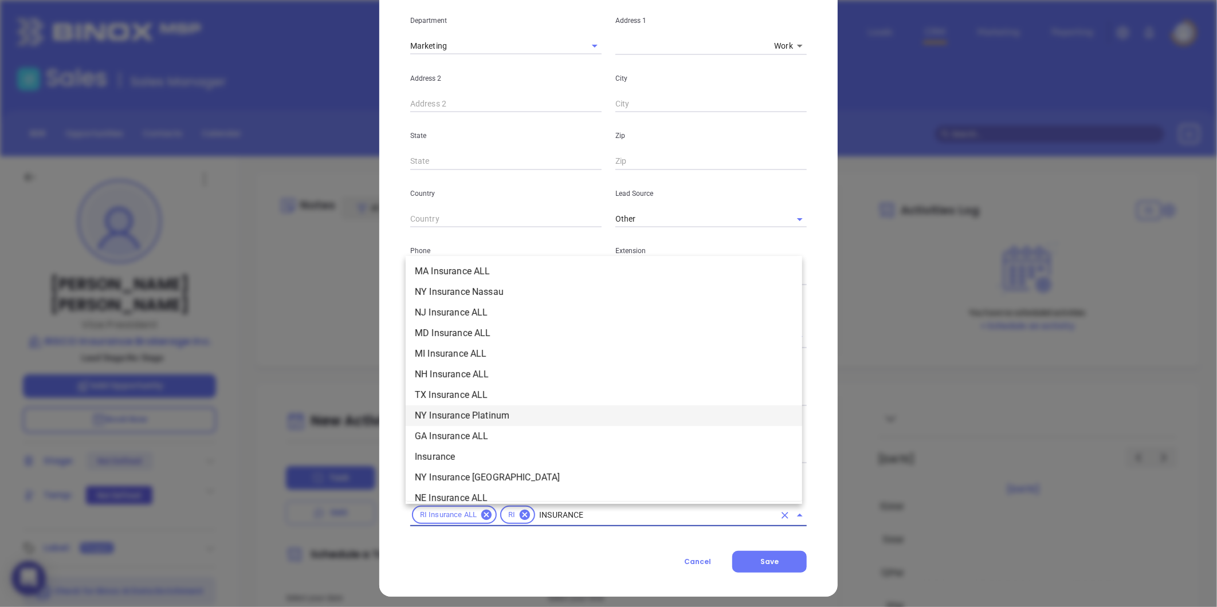
scroll to position [299, 0]
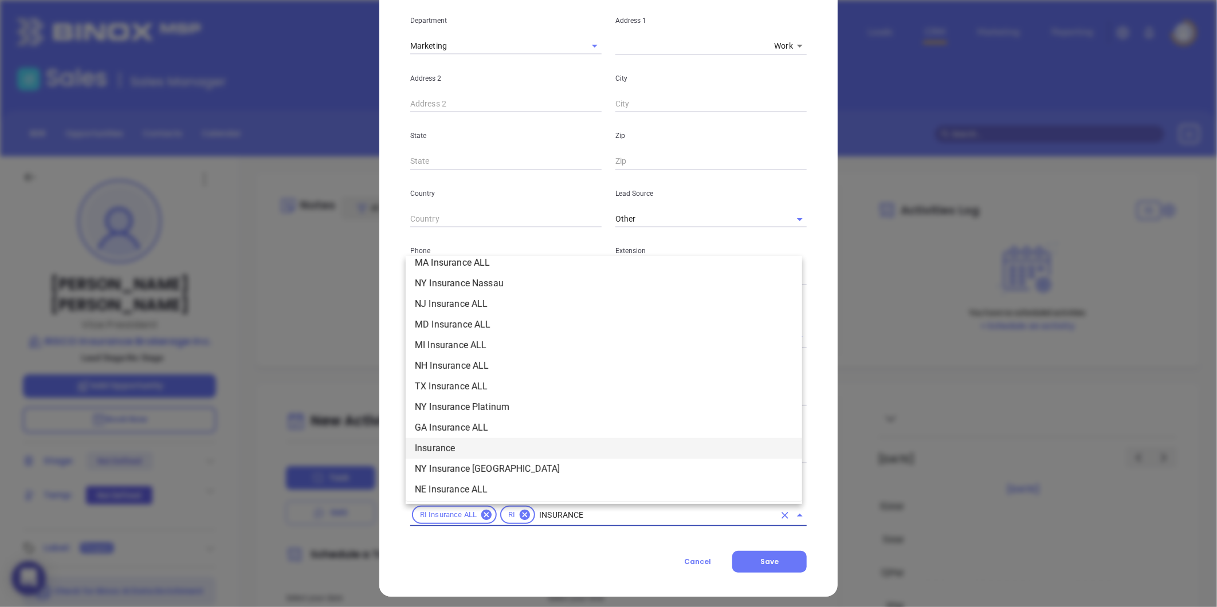
click at [438, 449] on li "Insurance" at bounding box center [604, 448] width 397 height 21
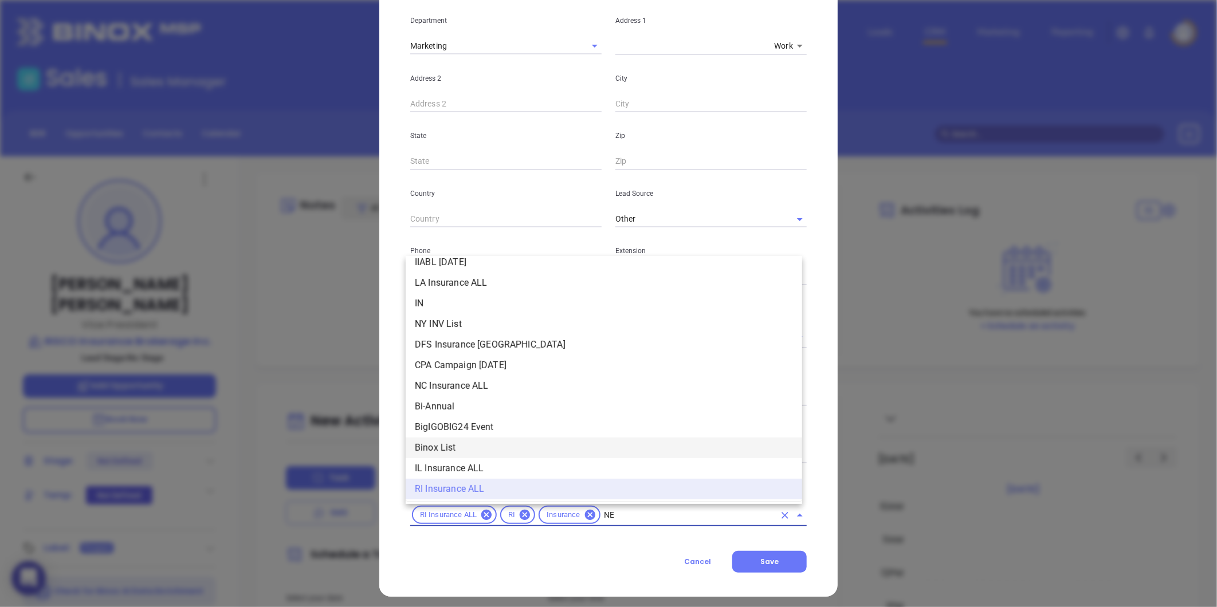
scroll to position [0, 0]
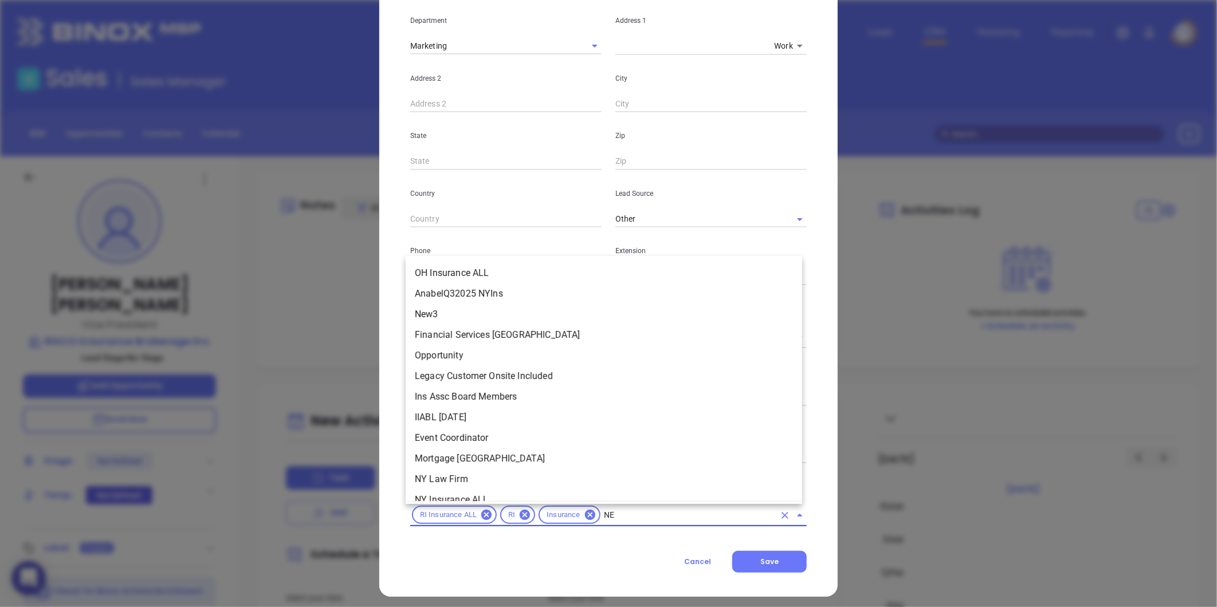
type input "NEW"
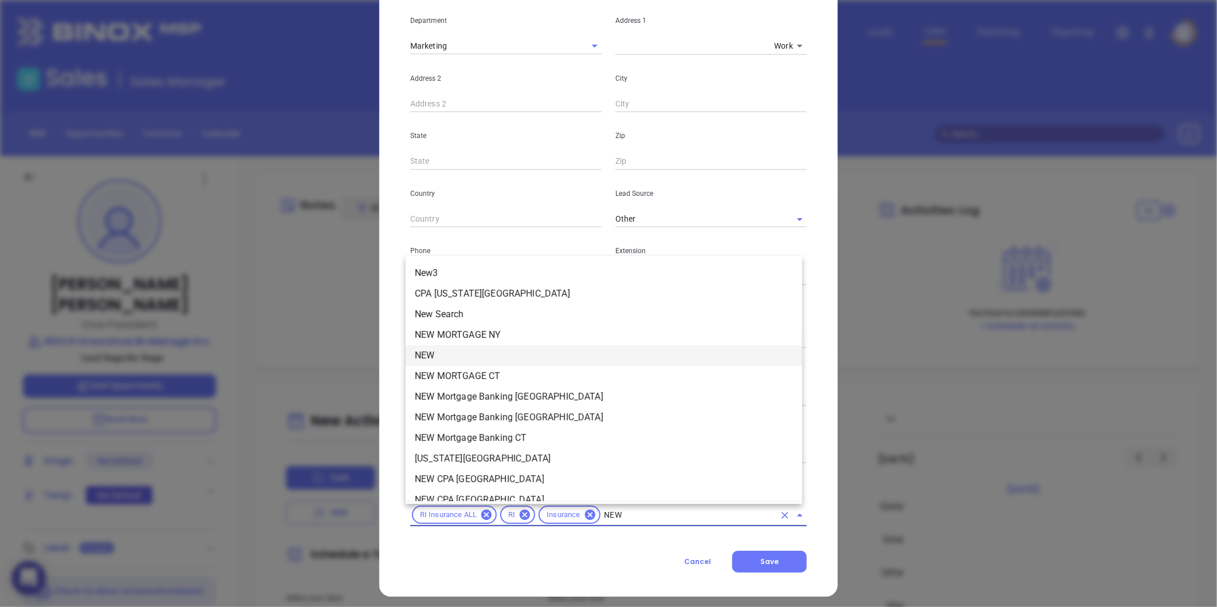
click at [456, 360] on li "NEW" at bounding box center [604, 356] width 397 height 21
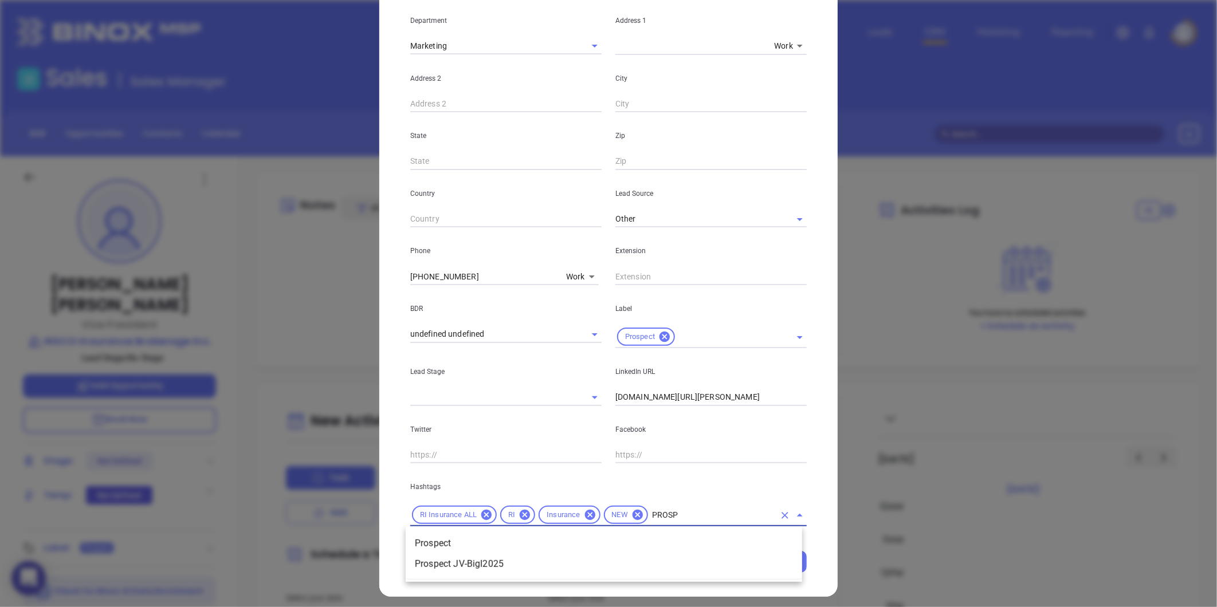
type input "PROSPE"
click at [479, 538] on li "Prospect" at bounding box center [604, 544] width 397 height 21
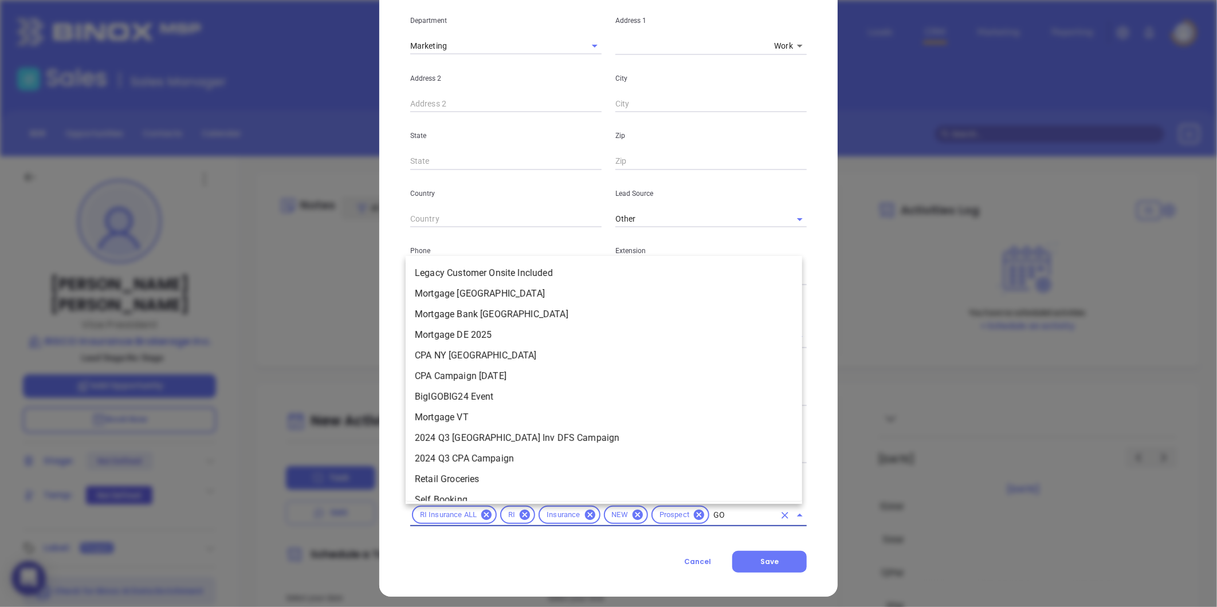
type input "GOL"
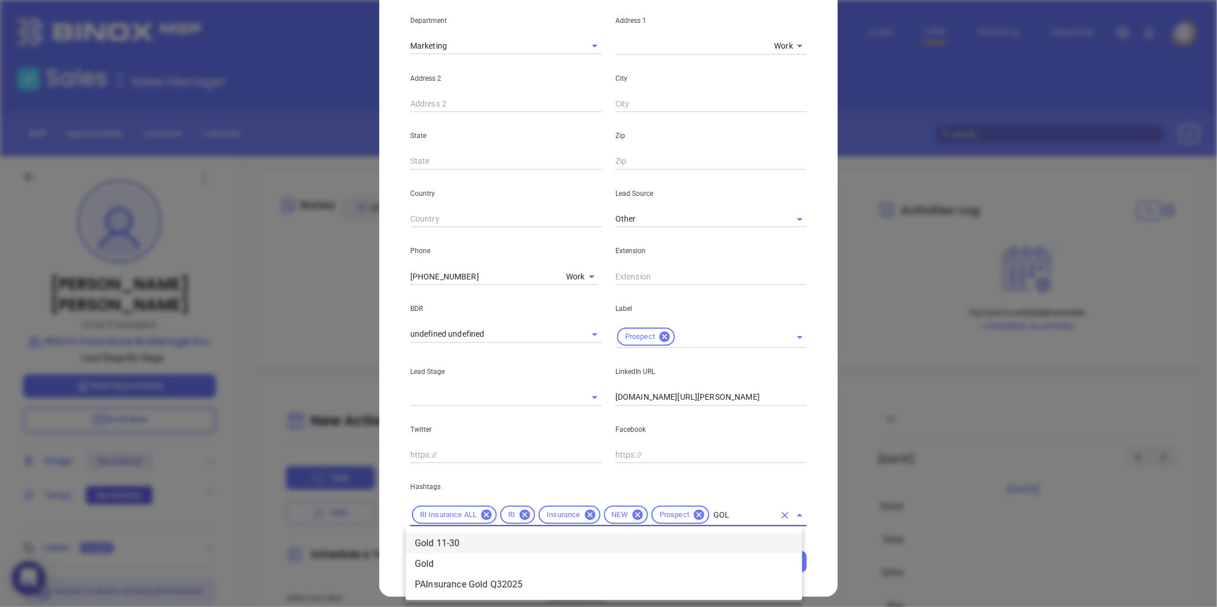
click at [684, 546] on li "Gold 11-30" at bounding box center [604, 544] width 397 height 21
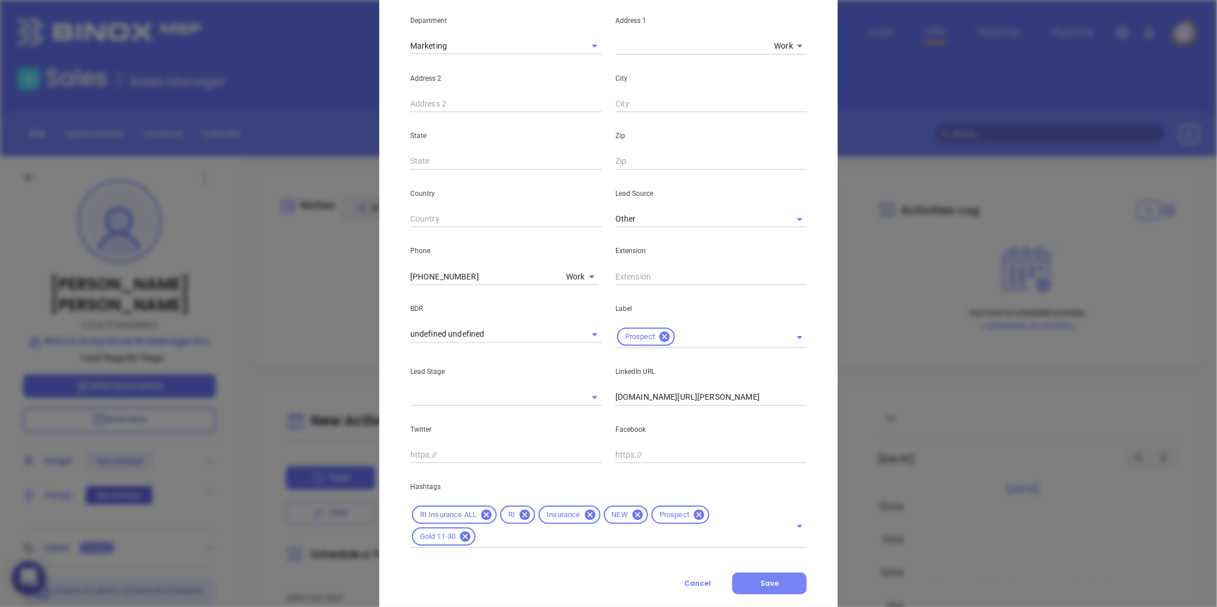
click at [770, 579] on span "Save" at bounding box center [769, 584] width 18 height 10
